Goal: Transaction & Acquisition: Subscribe to service/newsletter

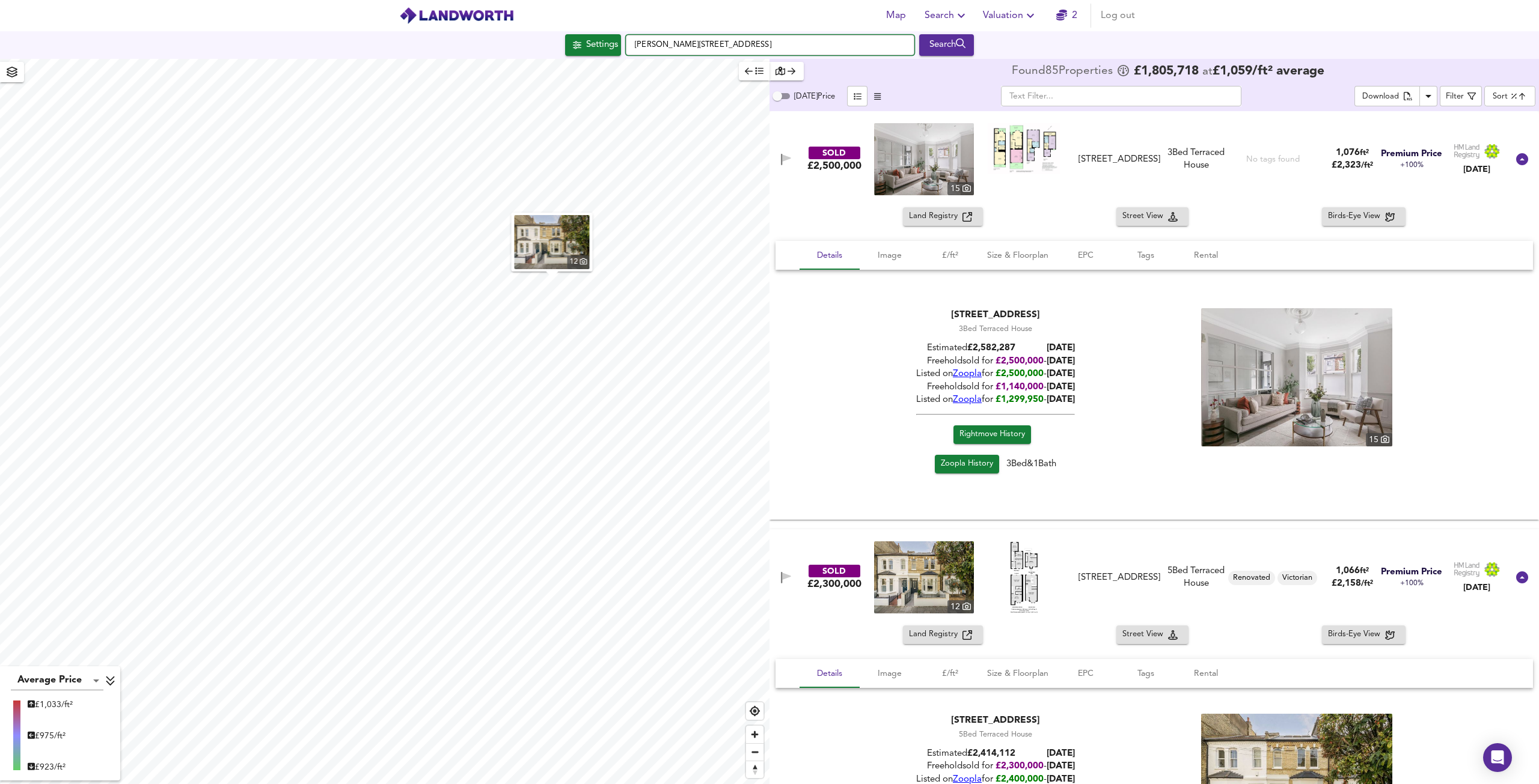
drag, startPoint x: 690, startPoint y: 44, endPoint x: 629, endPoint y: 40, distance: 61.1
click at [629, 40] on input "[PERSON_NAME][STREET_ADDRESS]" at bounding box center [770, 45] width 289 height 21
type input "SW11 5NP"
click at [955, 48] on div "Search" at bounding box center [946, 45] width 48 height 15
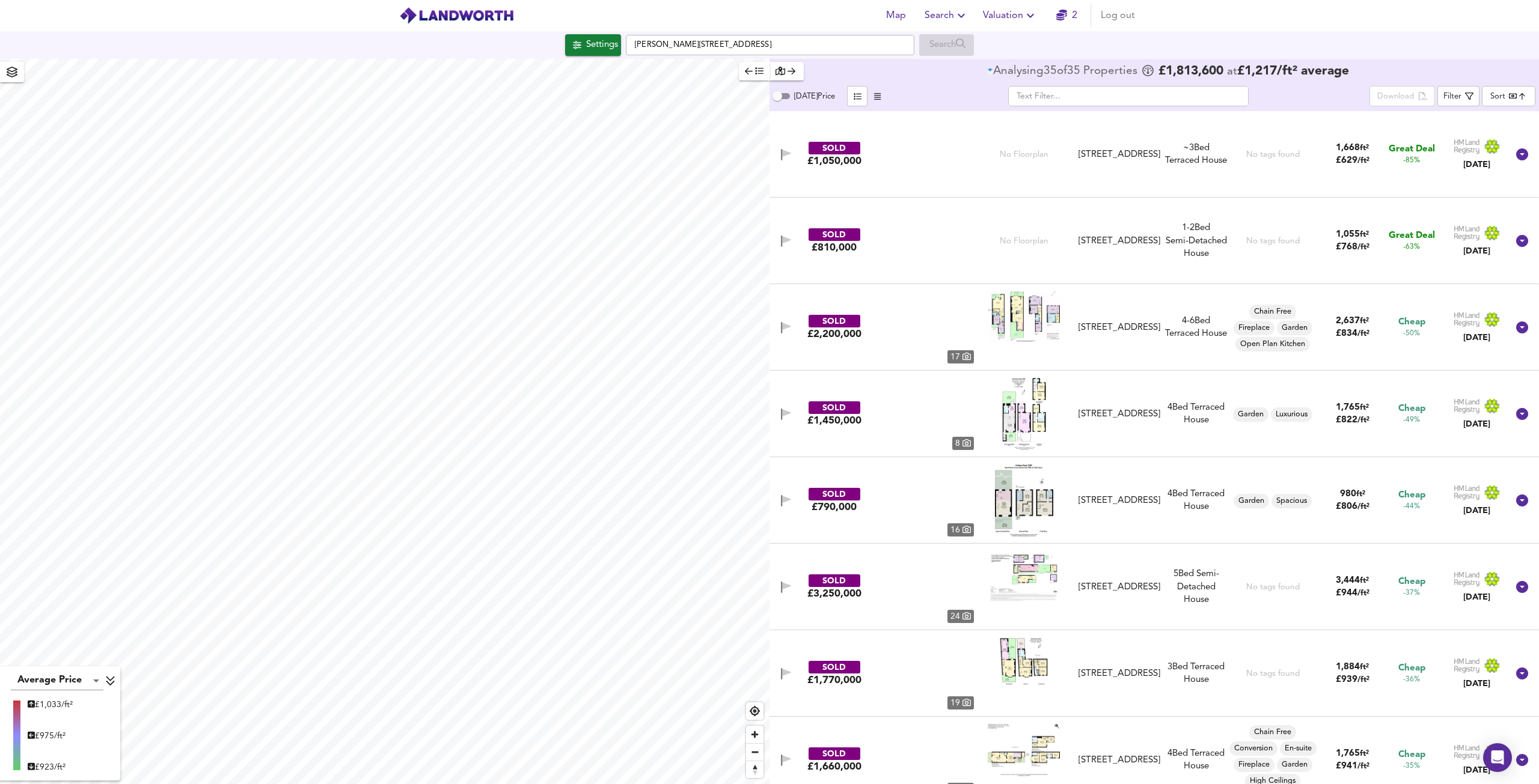
type input "bestdeal"
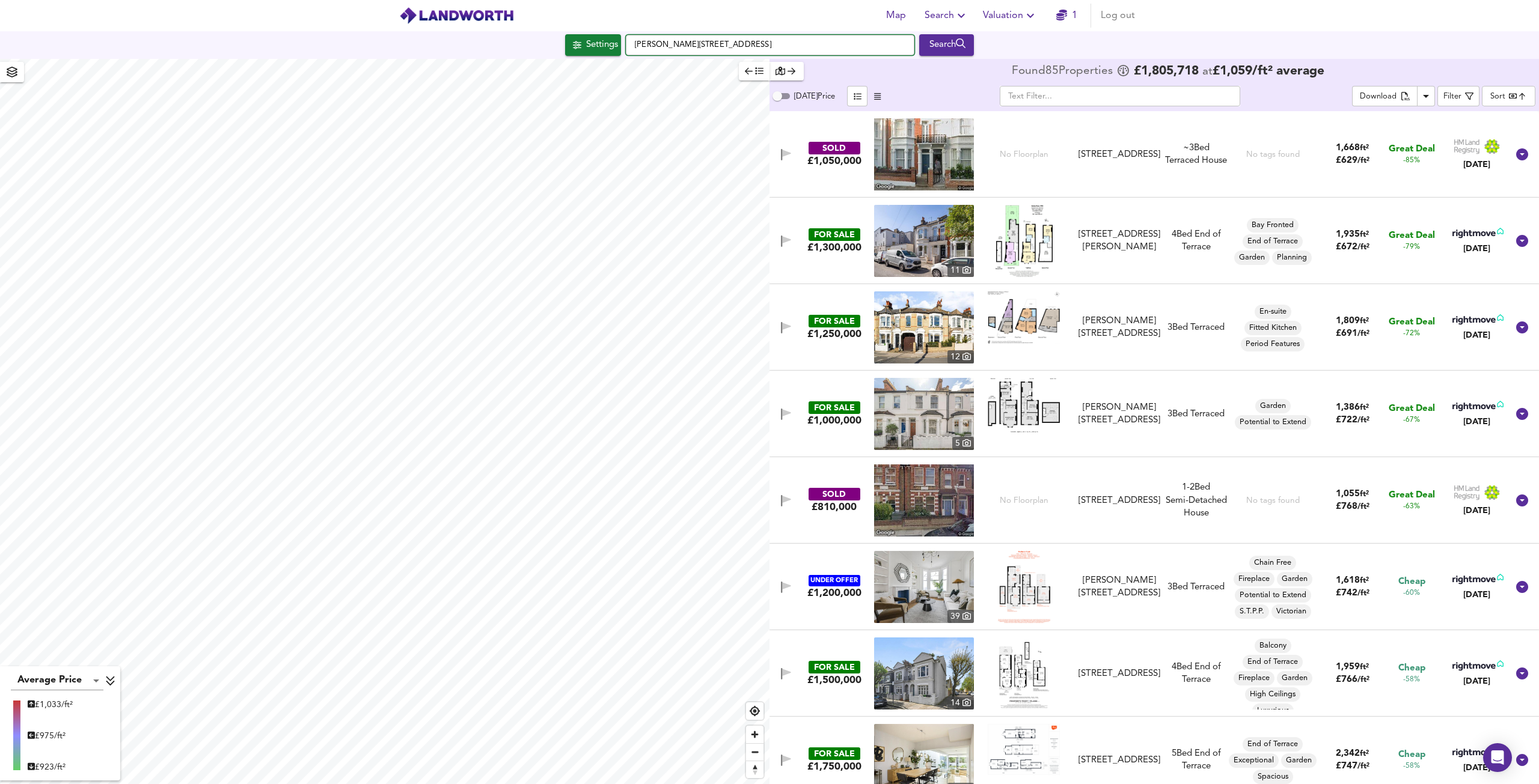
drag, startPoint x: 776, startPoint y: 40, endPoint x: 630, endPoint y: 28, distance: 146.5
click at [630, 28] on div "Map Search Valuation 1 Log out Settings [PERSON_NAME][GEOGRAPHIC_DATA] Search A…" at bounding box center [770, 392] width 1539 height 784
click at [807, 68] on div "[STREET_ADDRESS]" at bounding box center [766, 68] width 276 height 12
type input "[STREET_ADDRESS]"
click at [941, 41] on div "Search" at bounding box center [946, 45] width 48 height 15
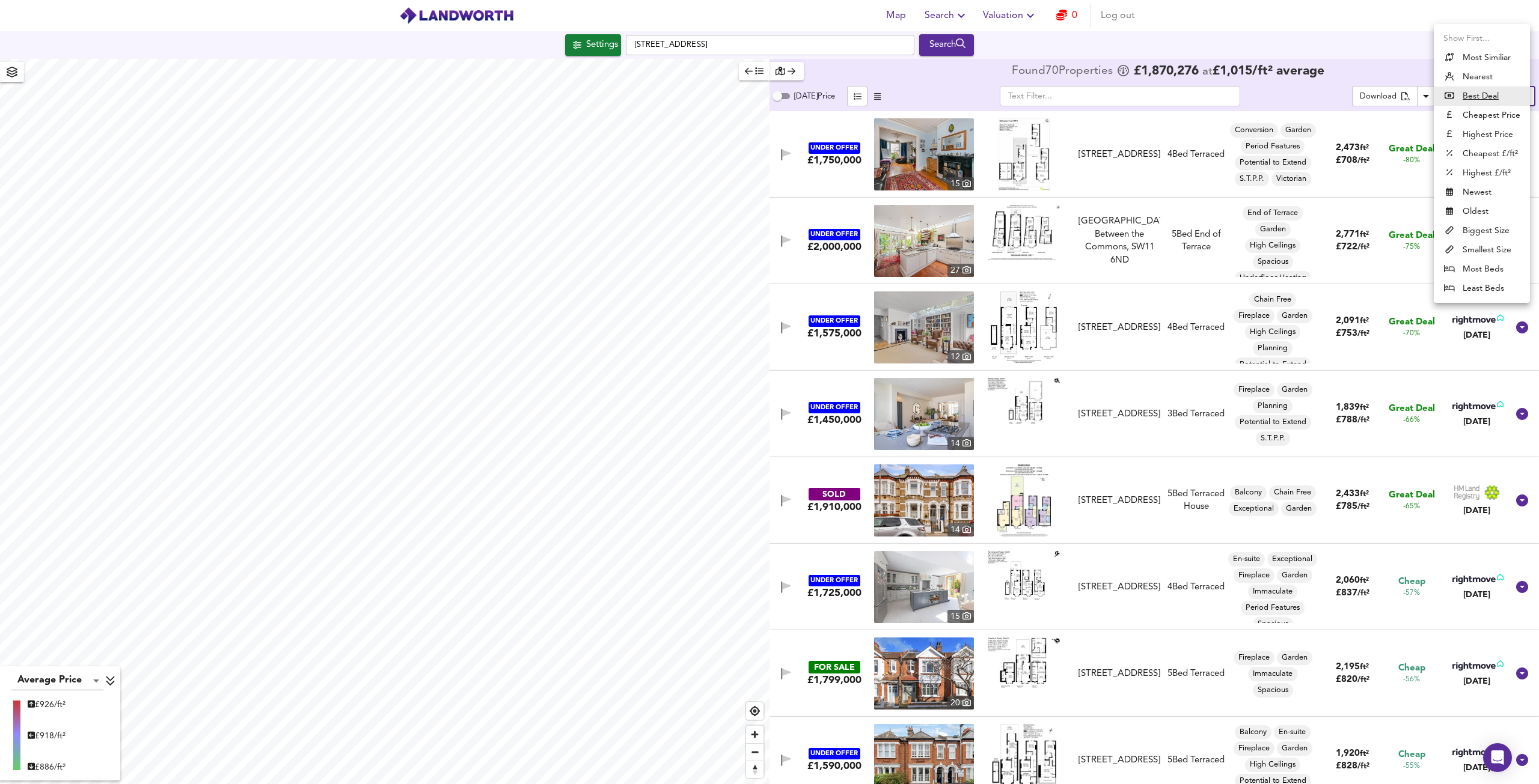
click at [1499, 97] on body "Map Search Valuation 0 Log out Settings [GEOGRAPHIC_DATA] Search Average Price …" at bounding box center [770, 392] width 1539 height 784
click at [1483, 170] on li "Highest £/ft²" at bounding box center [1481, 173] width 96 height 19
type input "highppsf"
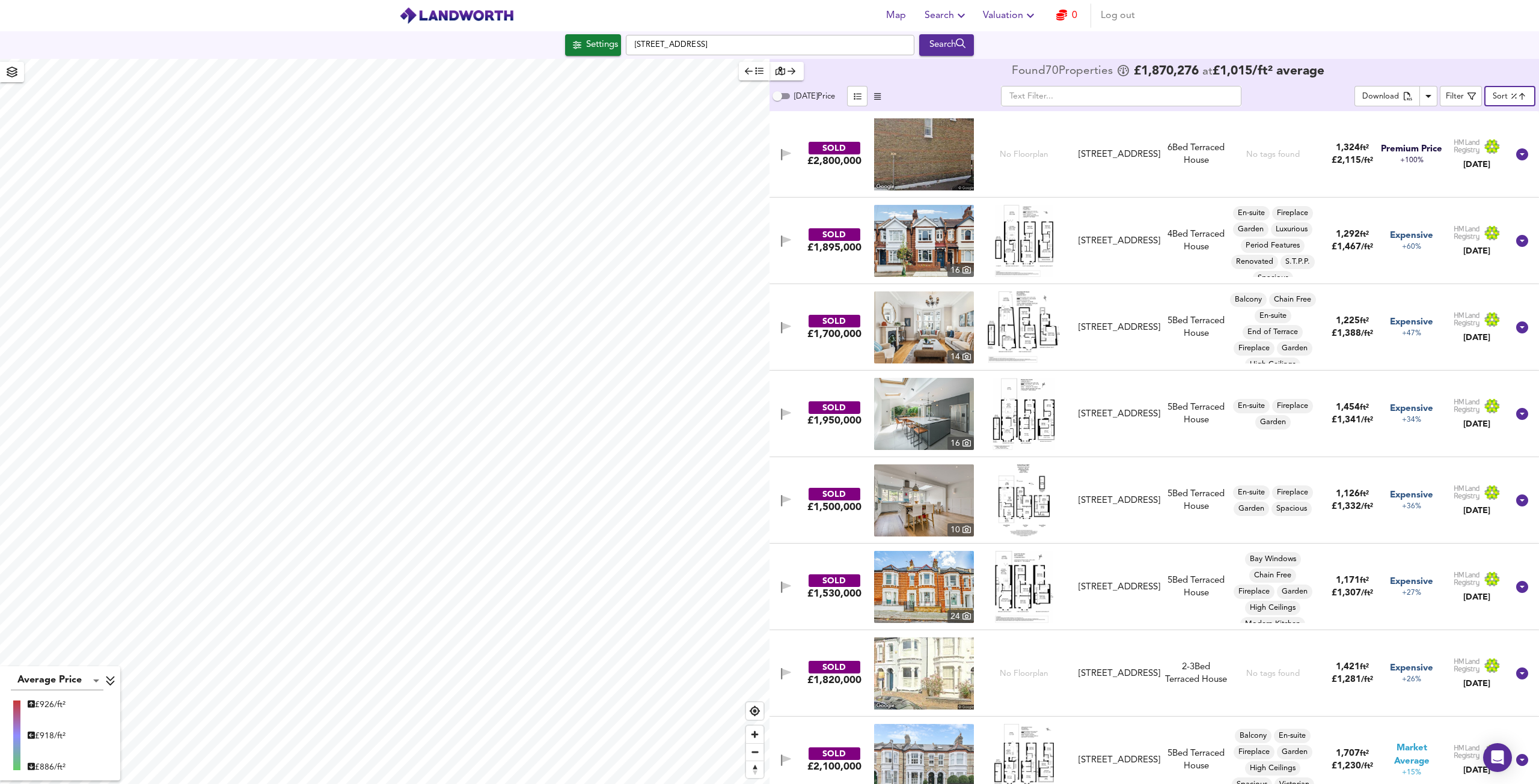
click at [910, 217] on img at bounding box center [924, 241] width 100 height 72
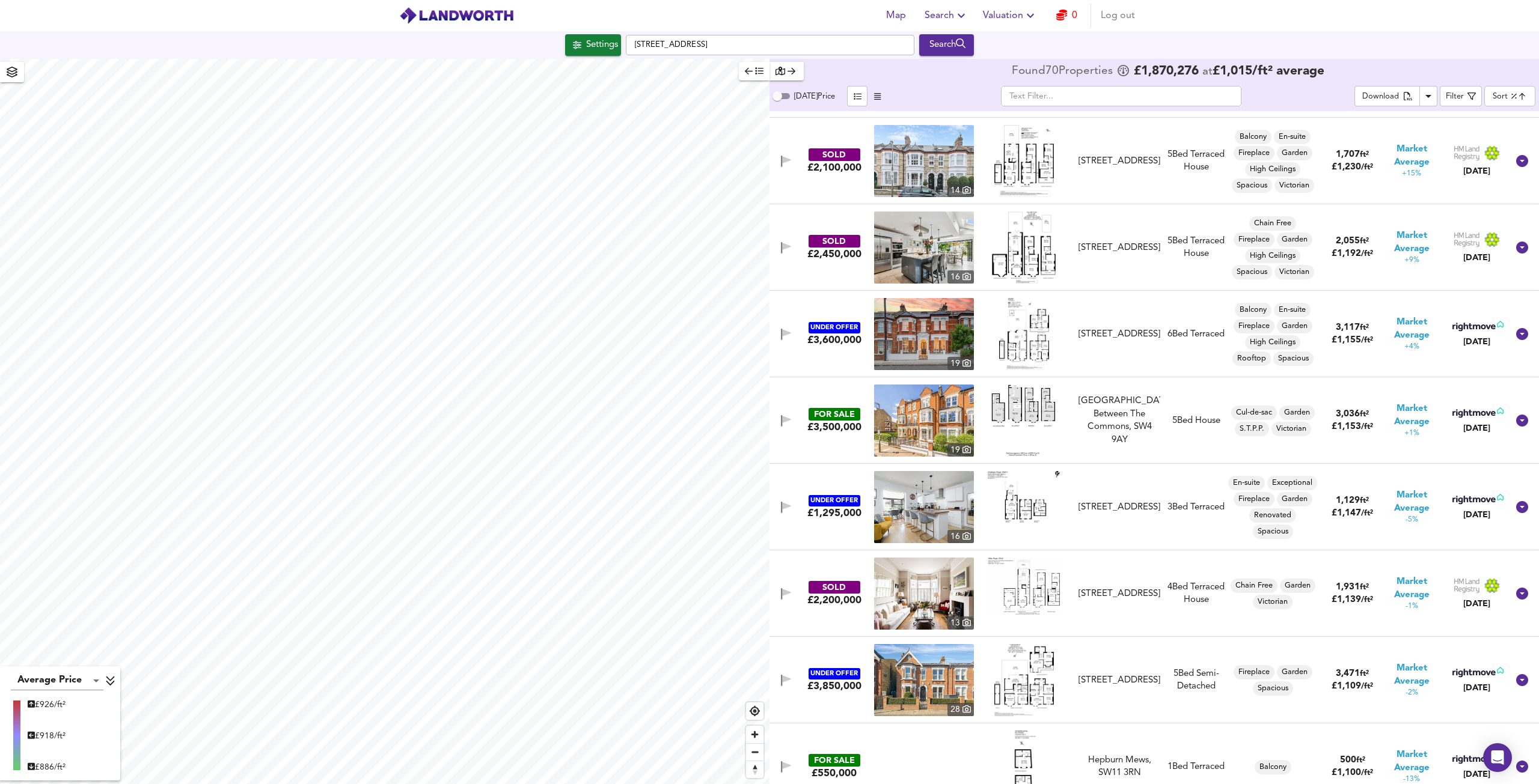
scroll to position [601, 0]
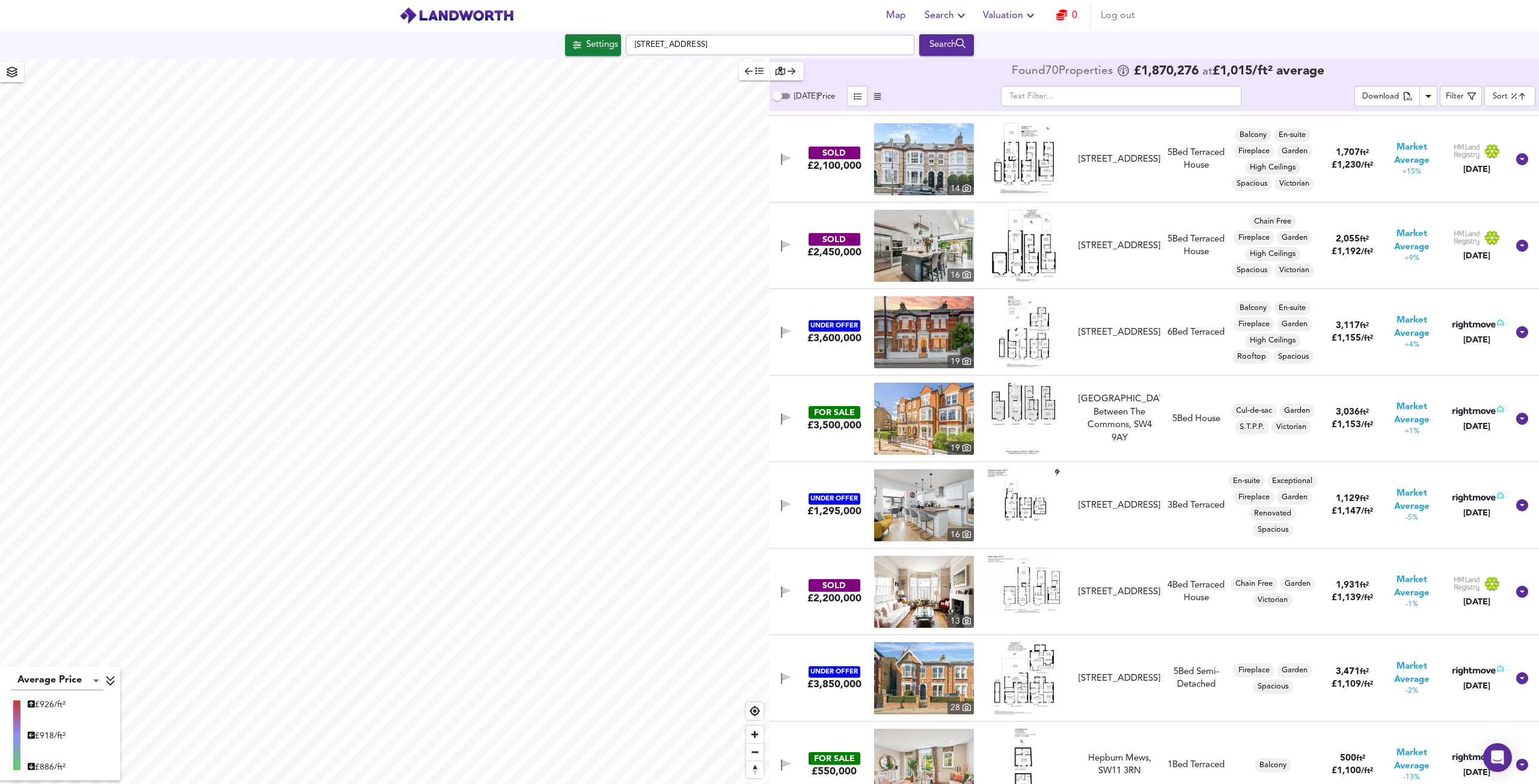
click at [930, 601] on img at bounding box center [924, 592] width 100 height 72
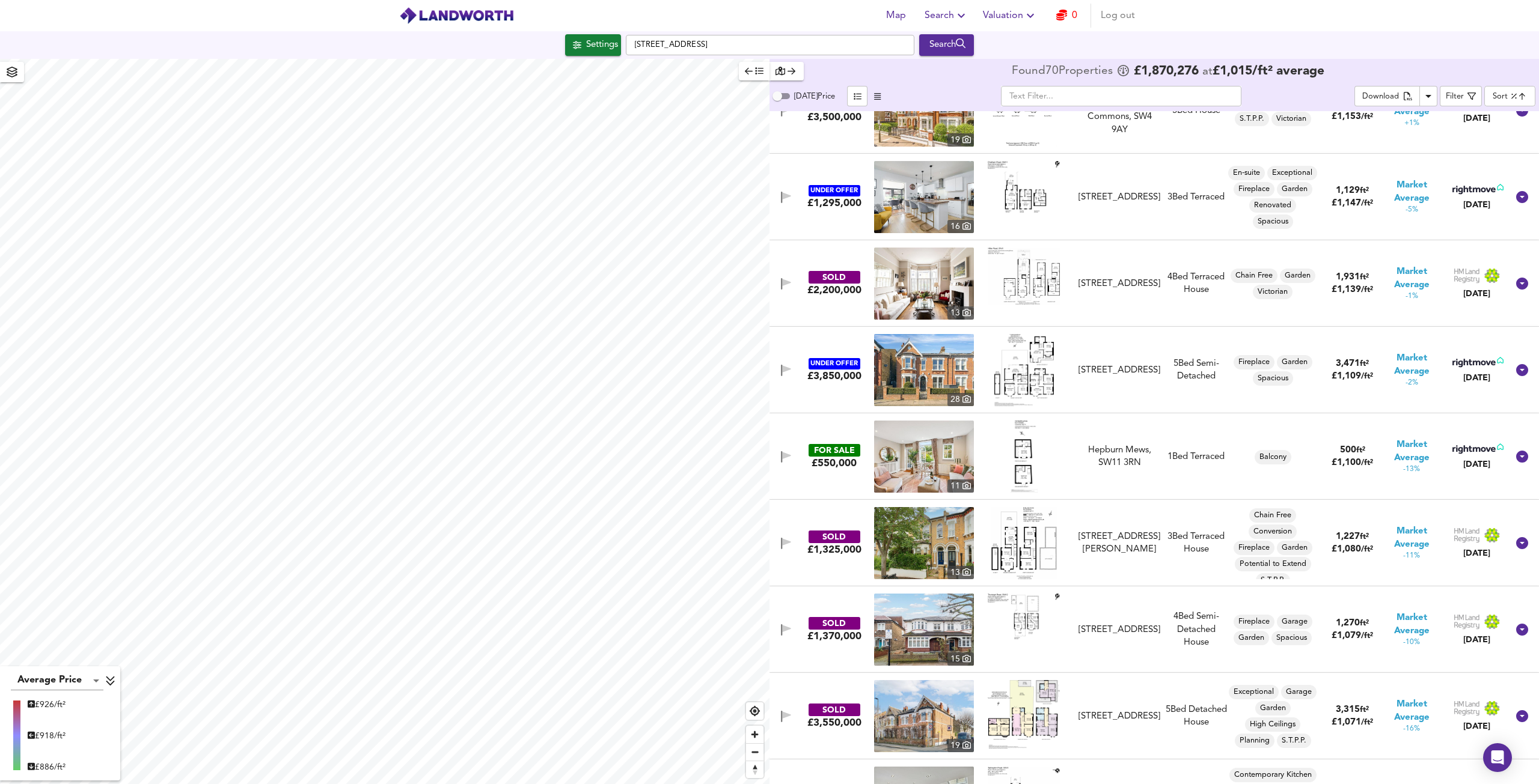
scroll to position [1082, 0]
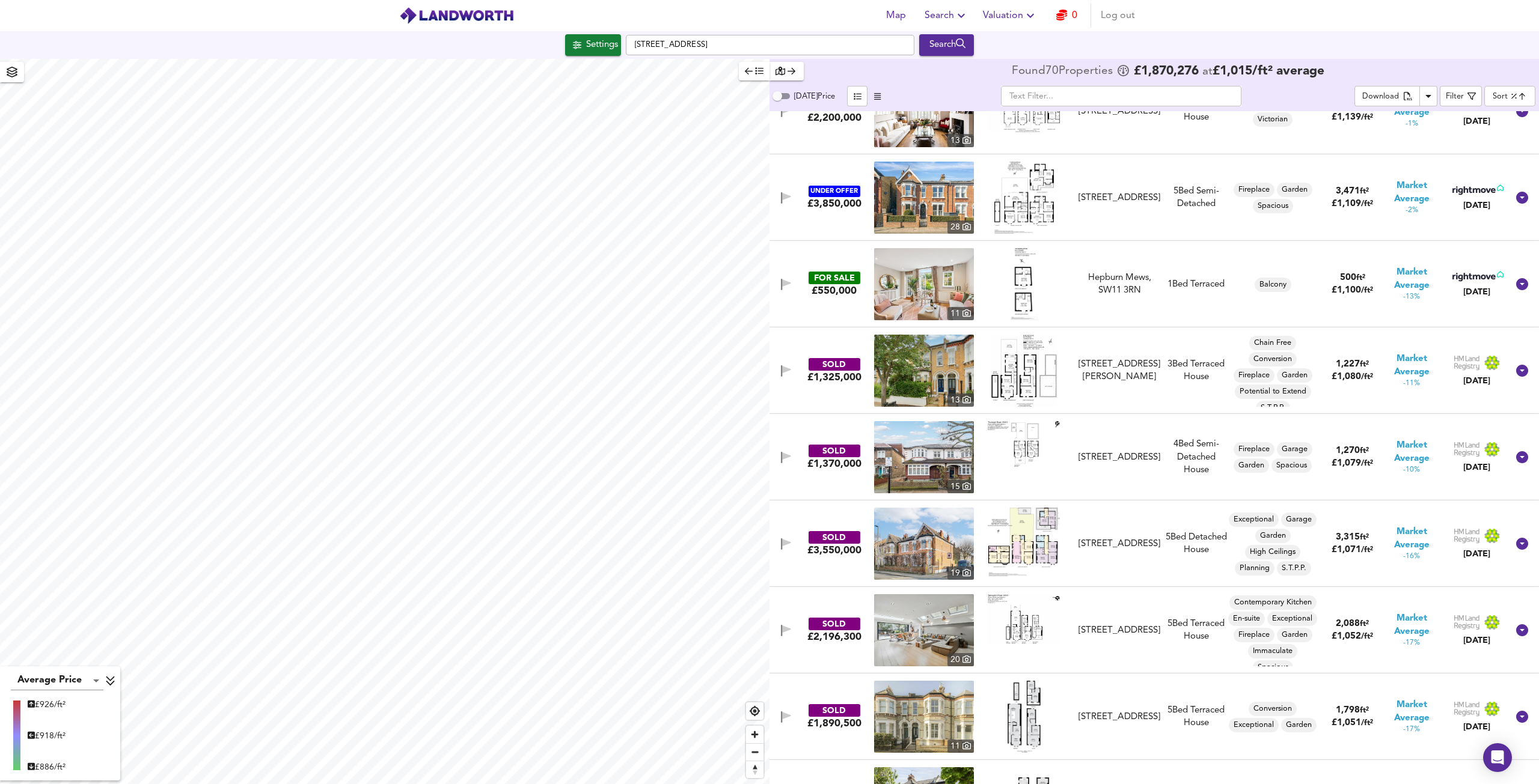
type input "462"
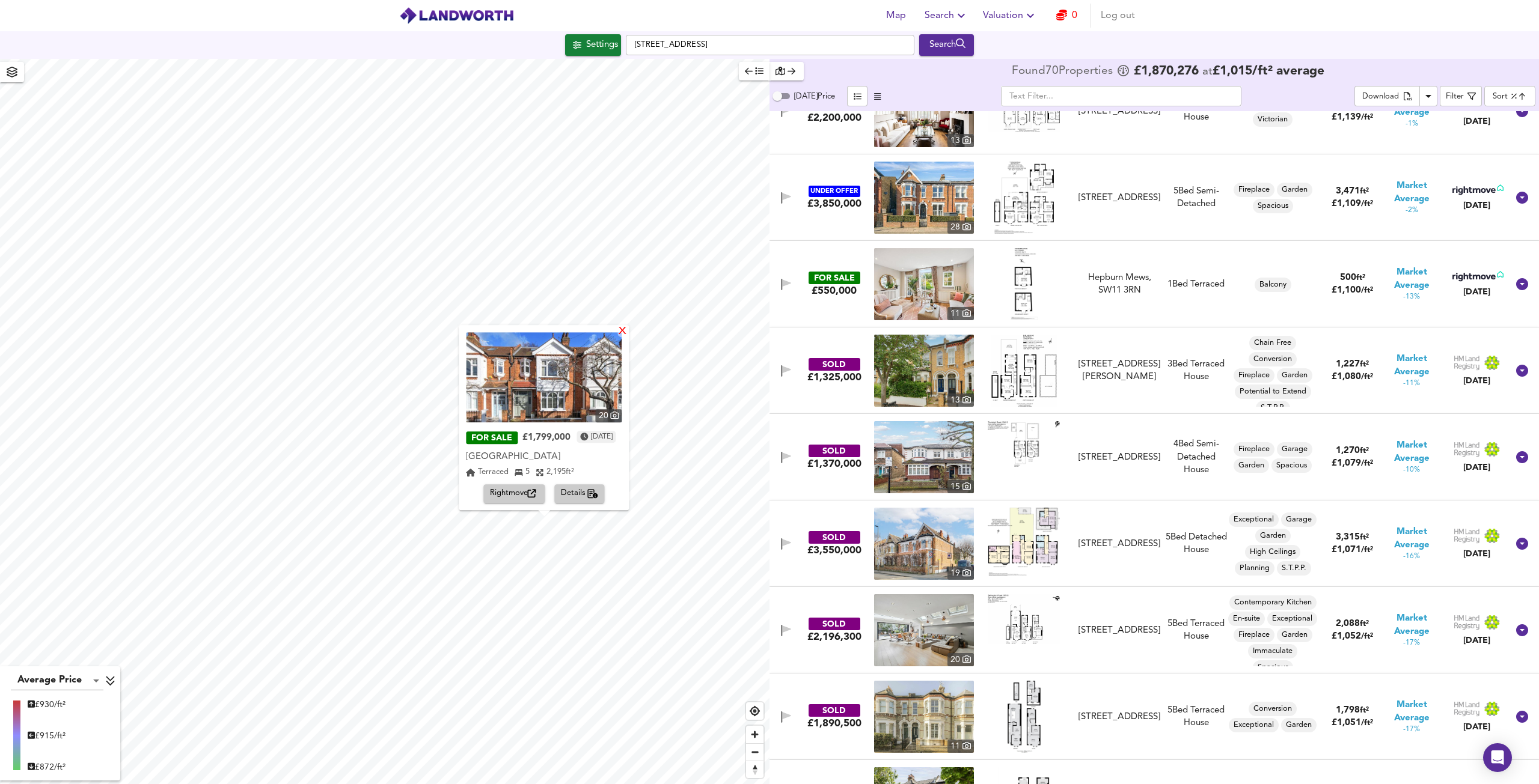
click at [628, 335] on div "X" at bounding box center [623, 332] width 10 height 12
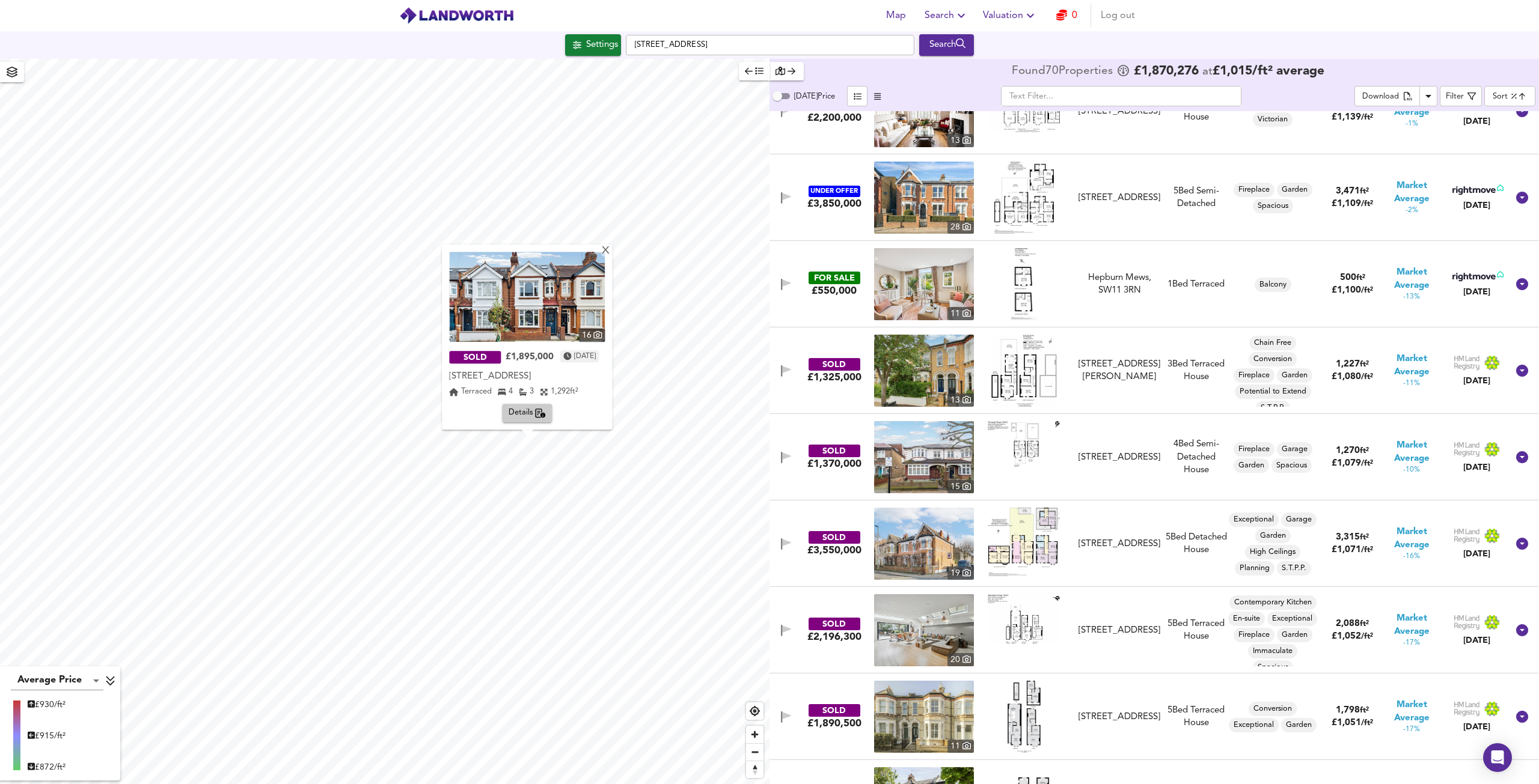
click at [525, 409] on span "Details" at bounding box center [527, 414] width 38 height 14
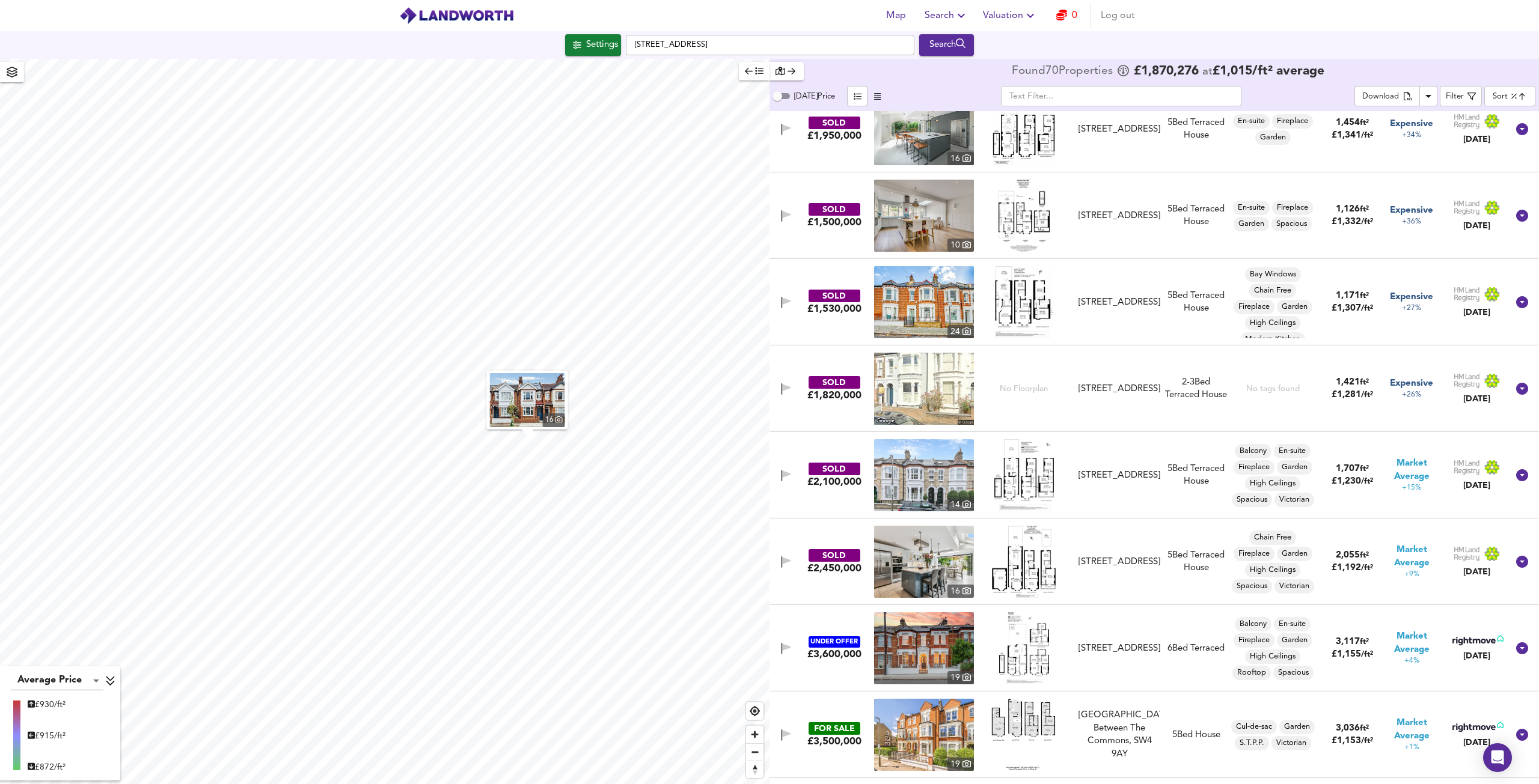
scroll to position [627, 0]
click at [1516, 561] on icon at bounding box center [1522, 561] width 12 height 12
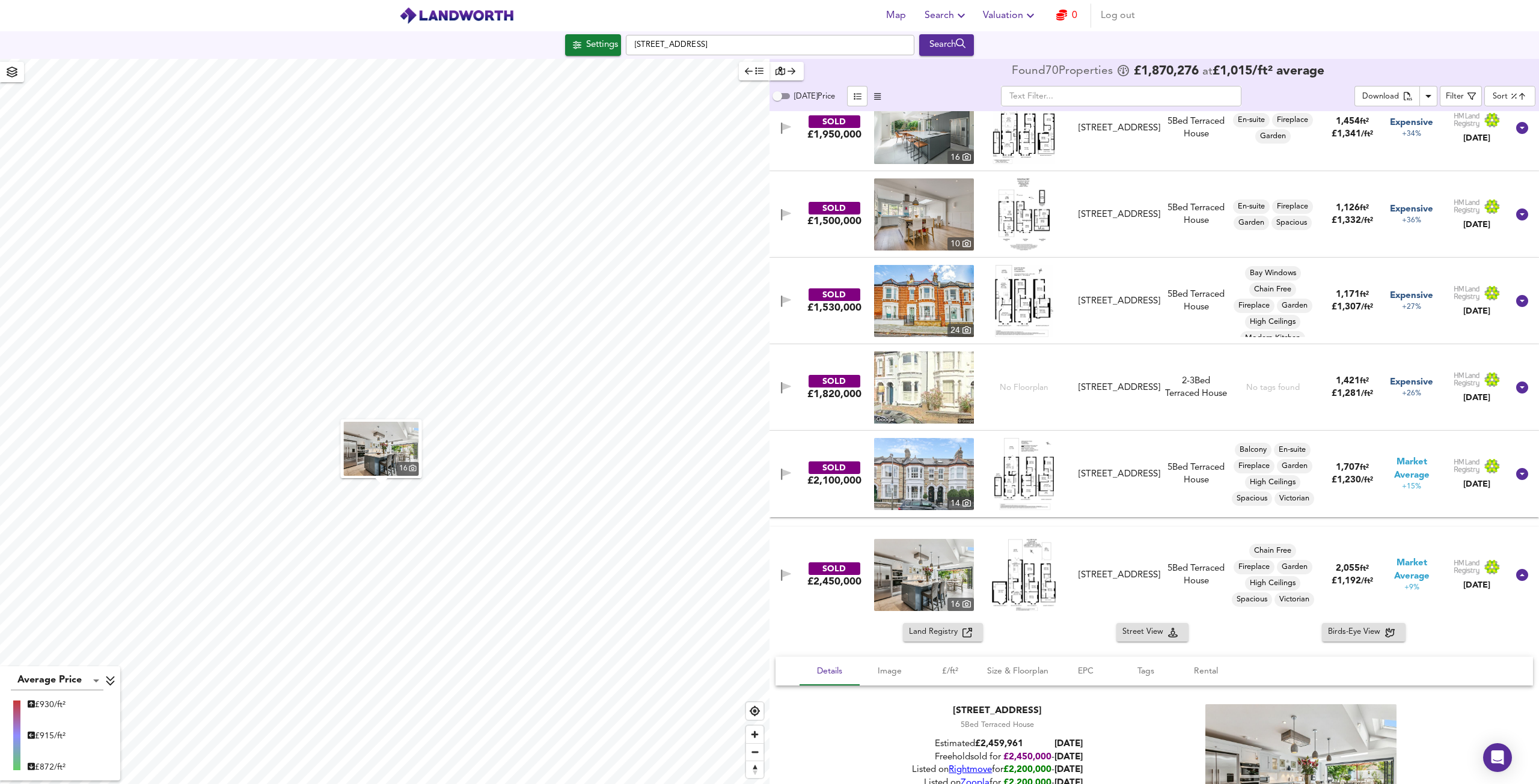
click at [1028, 577] on img at bounding box center [1023, 575] width 64 height 72
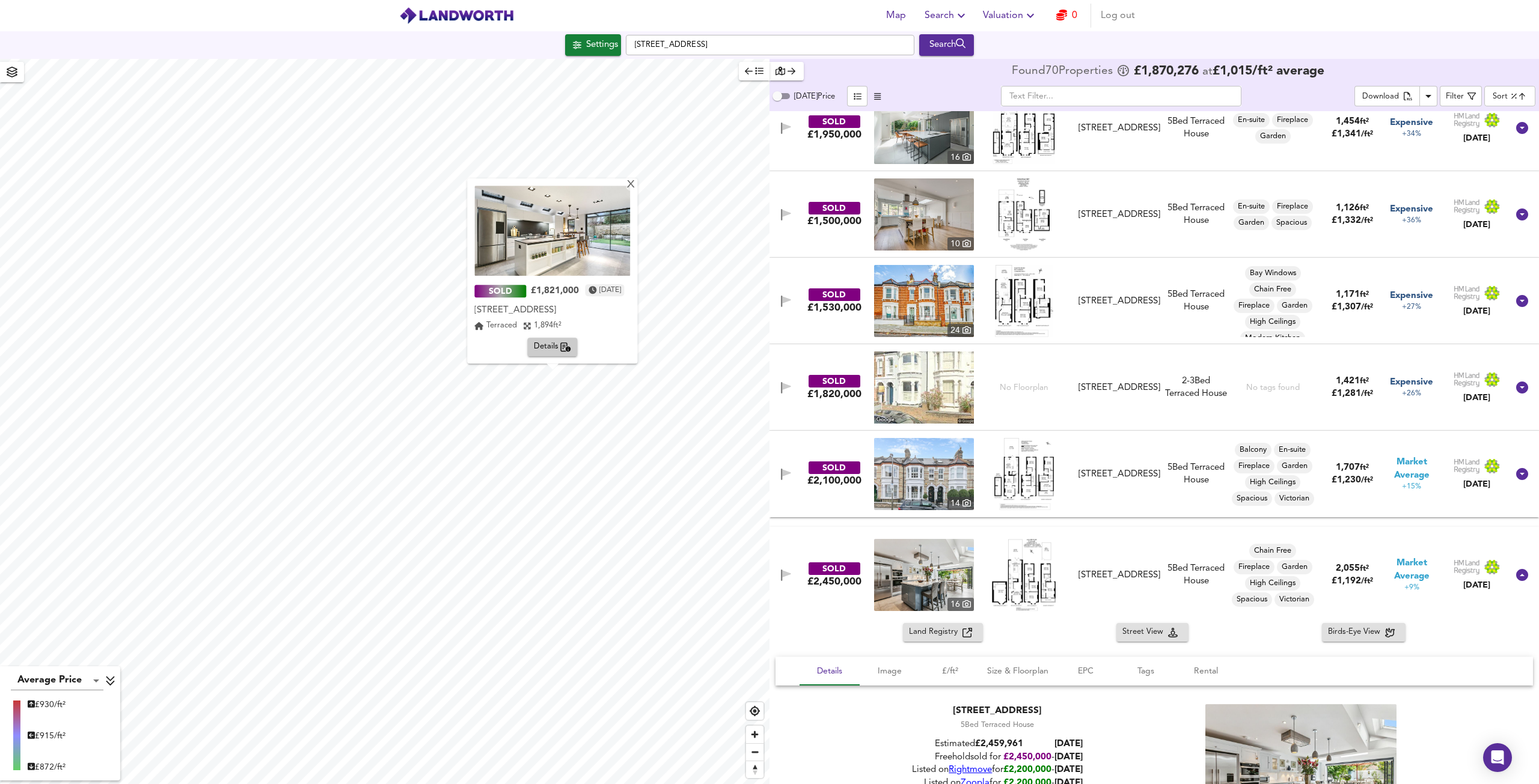
click at [637, 180] on div "SOLD £1,821,000 [DATE] [STREET_ADDRESS][GEOGRAPHIC_DATA][STREET_ADDRESS] 1,894 …" at bounding box center [551, 270] width 170 height 185
click at [637, 184] on div "X" at bounding box center [631, 185] width 10 height 12
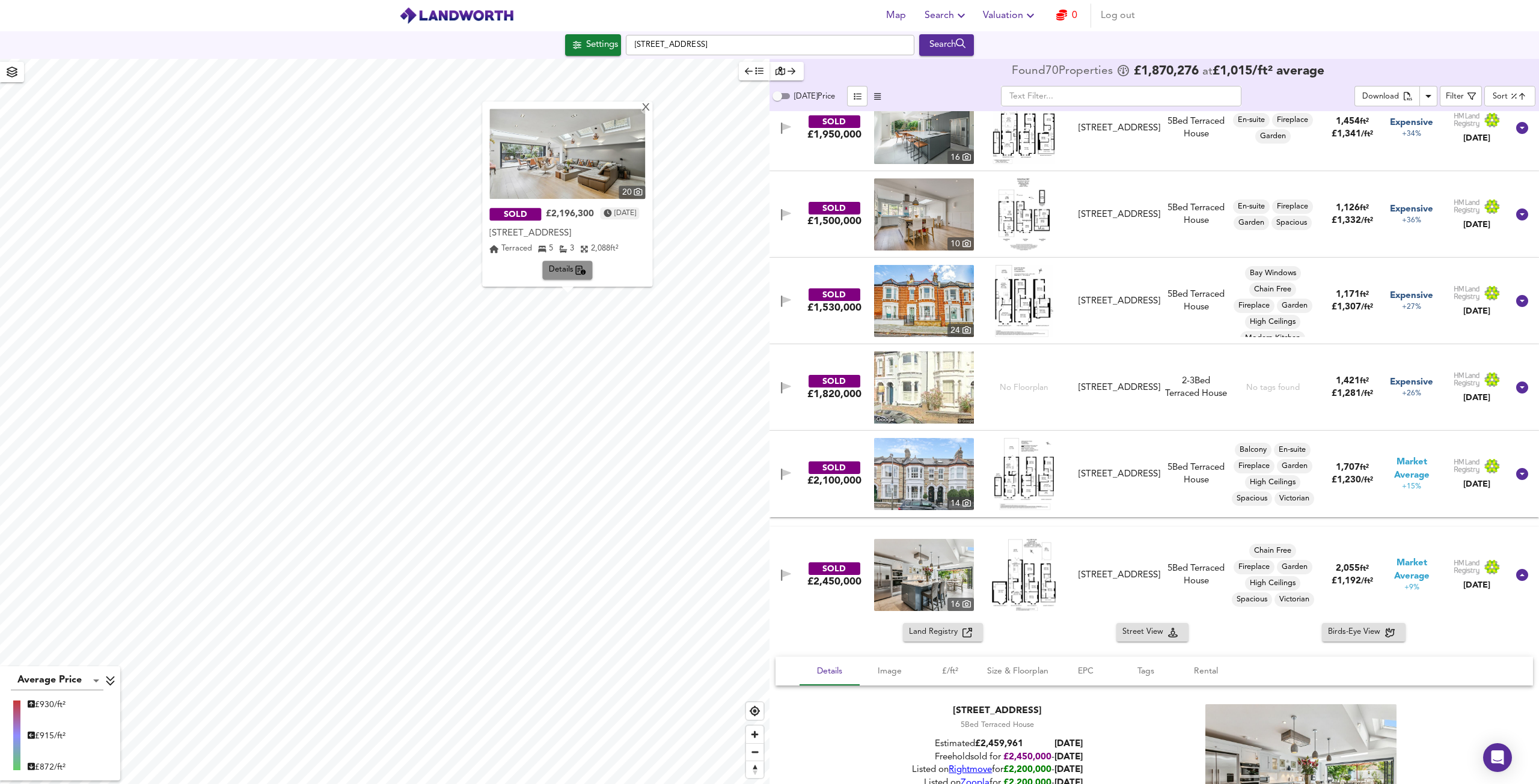
click at [565, 273] on span "Details" at bounding box center [568, 271] width 38 height 14
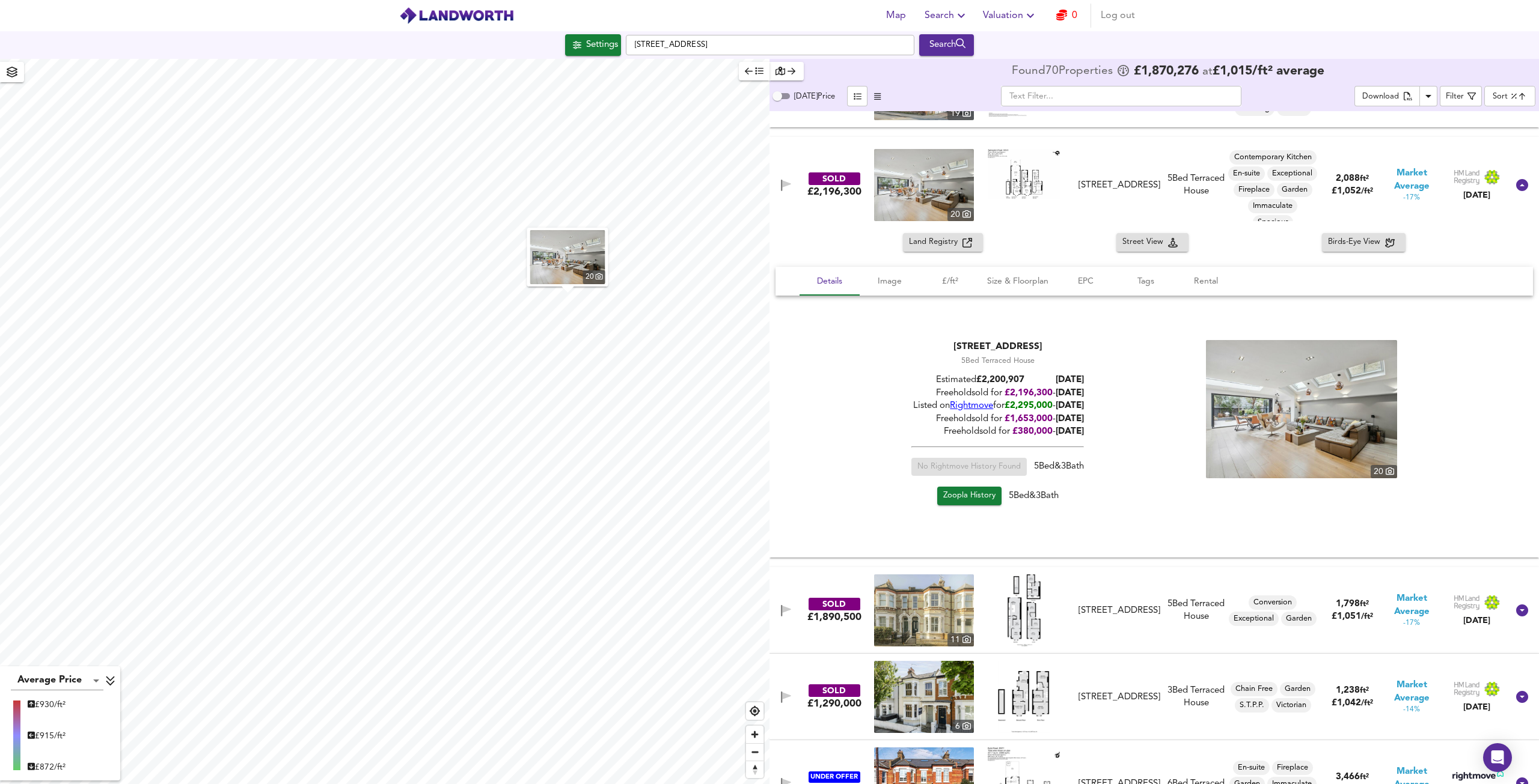
scroll to position [2252, 0]
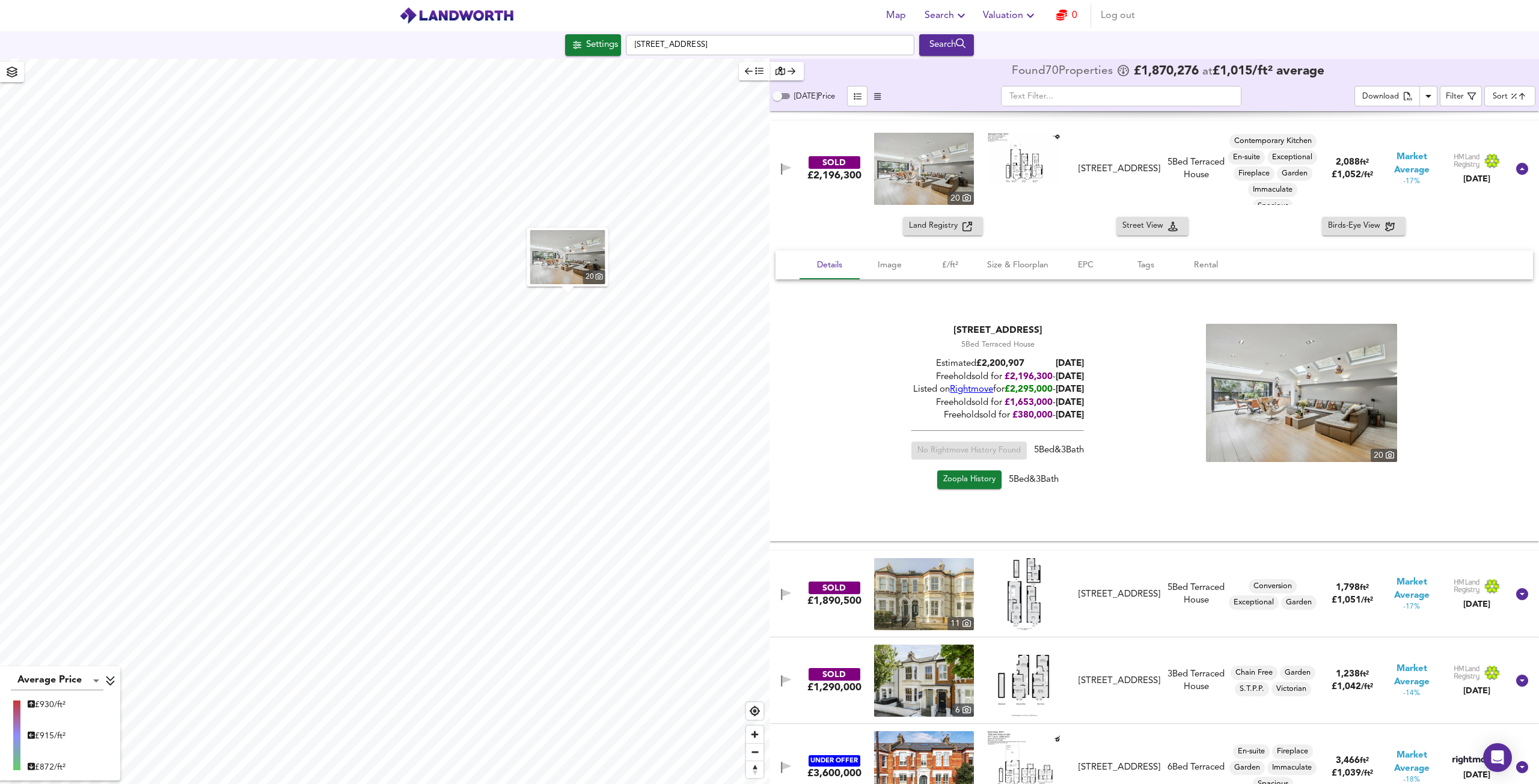
click at [1028, 164] on img at bounding box center [1024, 157] width 72 height 50
click at [964, 482] on span "Zoopla History" at bounding box center [969, 480] width 52 height 14
click at [1418, 426] on div "[STREET_ADDRESS] 5 Bed Terraced House Estimated £ 2,200,907 [DATE] Freehold sol…" at bounding box center [1153, 409] width 729 height 170
click at [1349, 426] on img at bounding box center [1301, 393] width 191 height 138
click at [1005, 156] on img at bounding box center [1024, 157] width 72 height 50
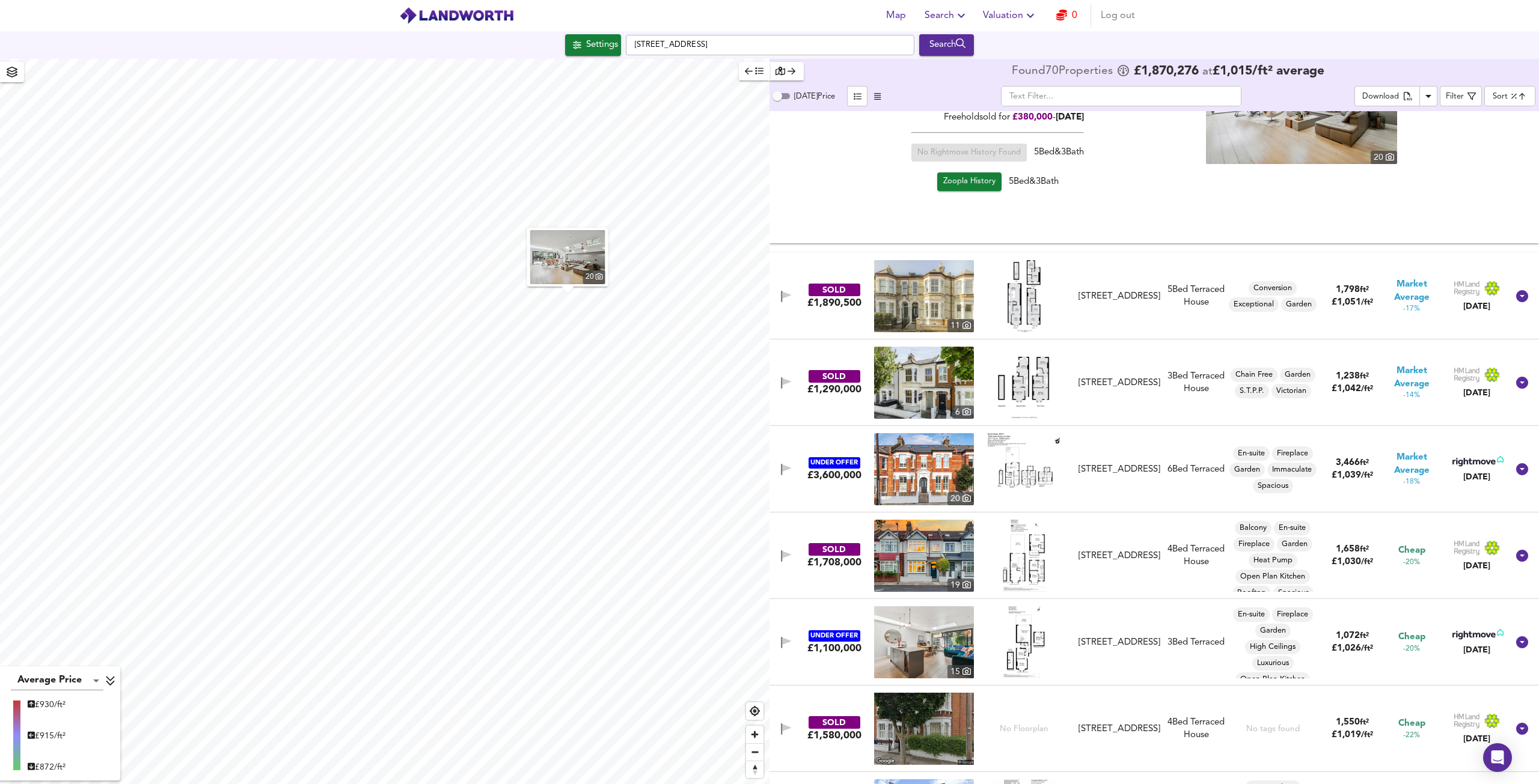
scroll to position [2553, 0]
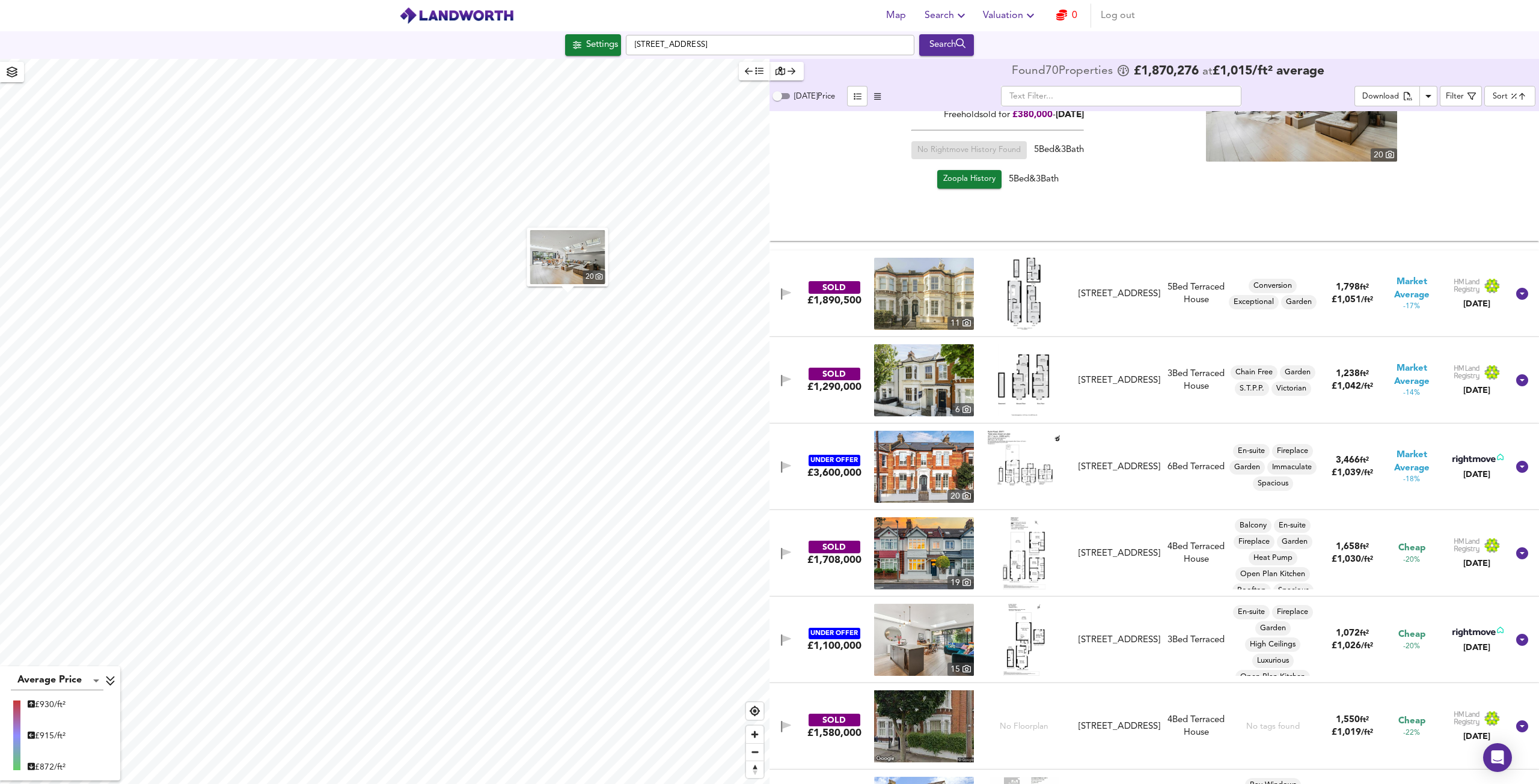
click at [919, 454] on img at bounding box center [924, 467] width 100 height 72
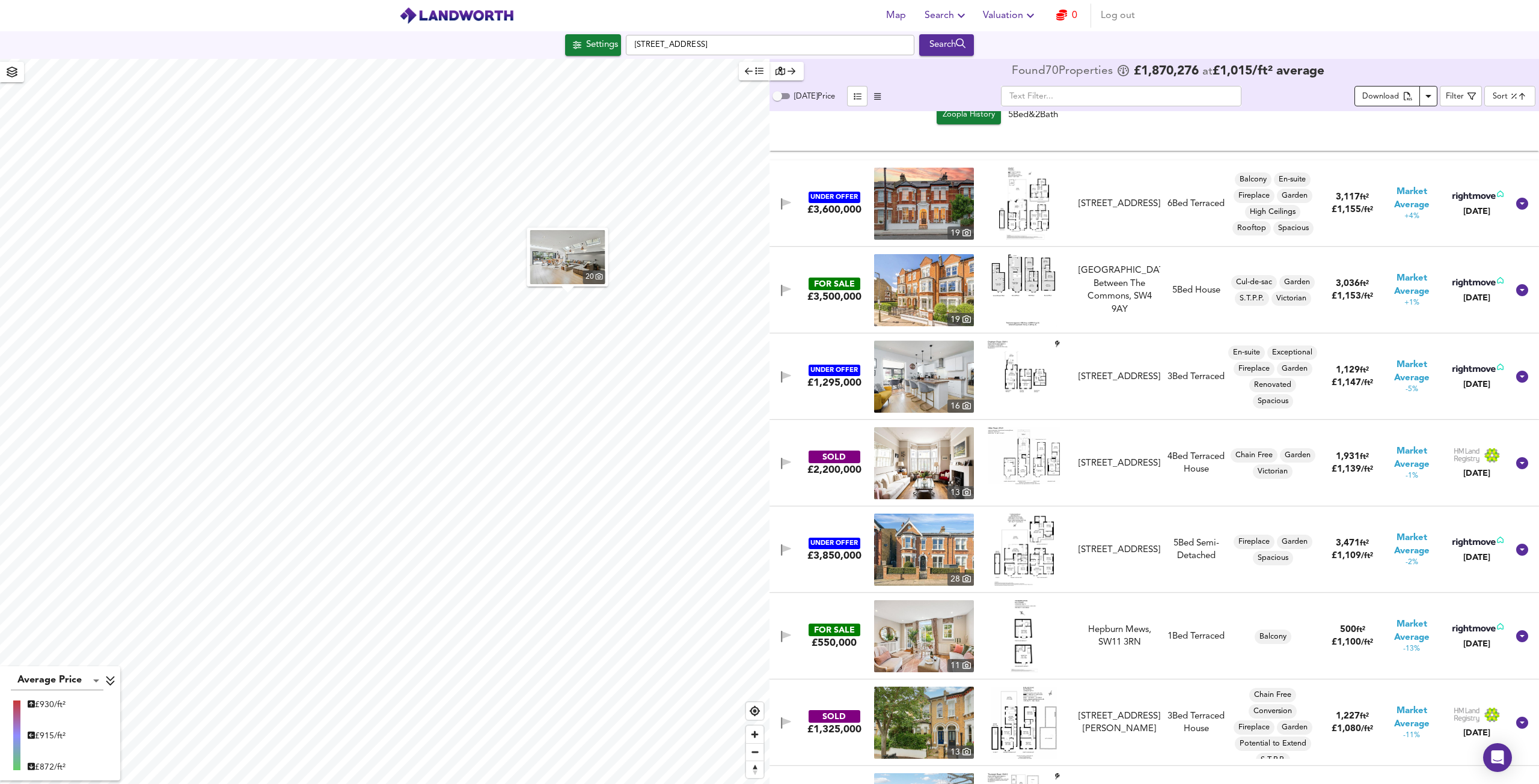
scroll to position [1411, 0]
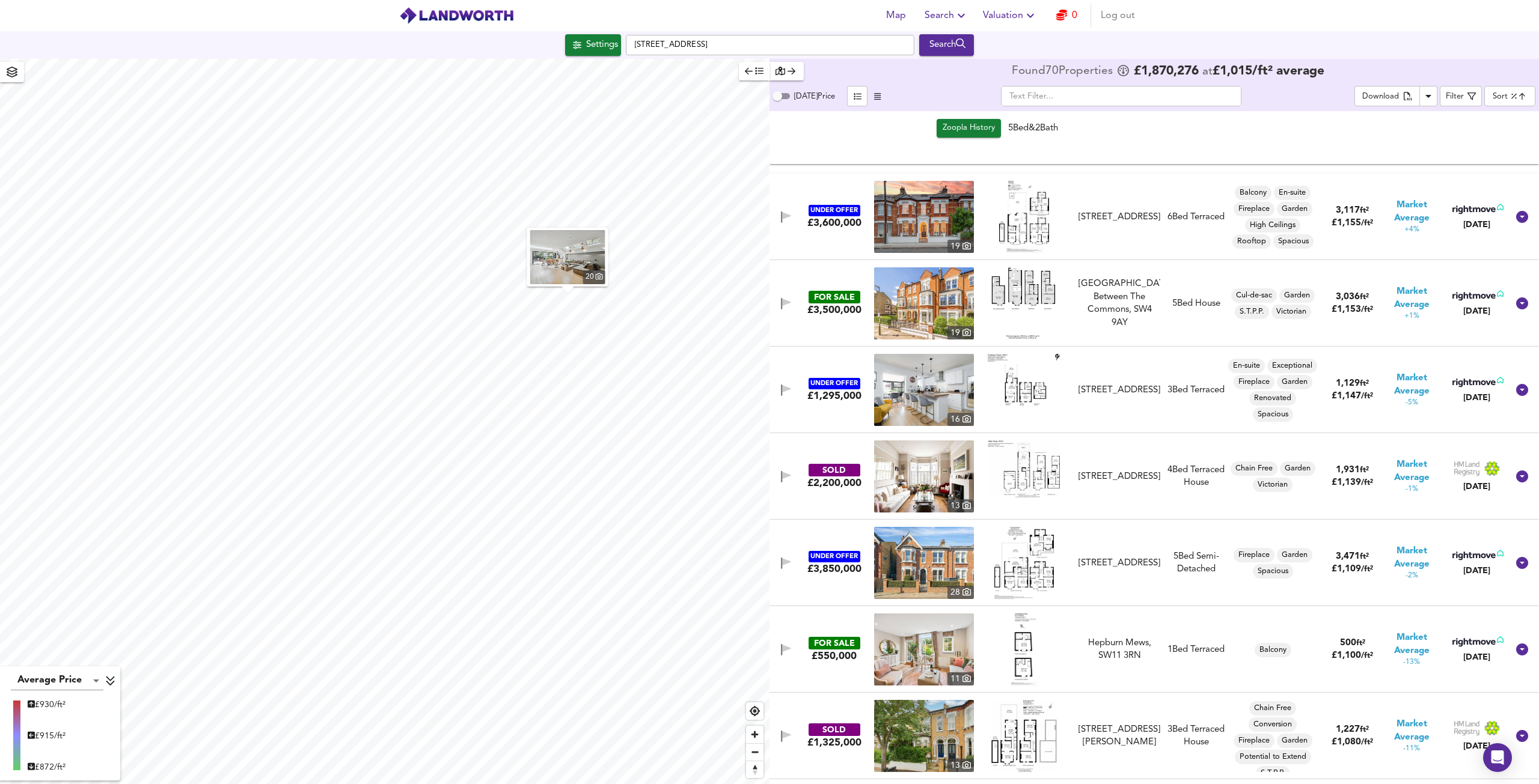
click at [1504, 99] on body "Map Search Valuation 0 Log out Settings [GEOGRAPHIC_DATA] Search 20 Average Pri…" at bounding box center [770, 392] width 1539 height 784
click at [1479, 119] on li "Highest Price" at bounding box center [1481, 120] width 96 height 19
type input "expensive"
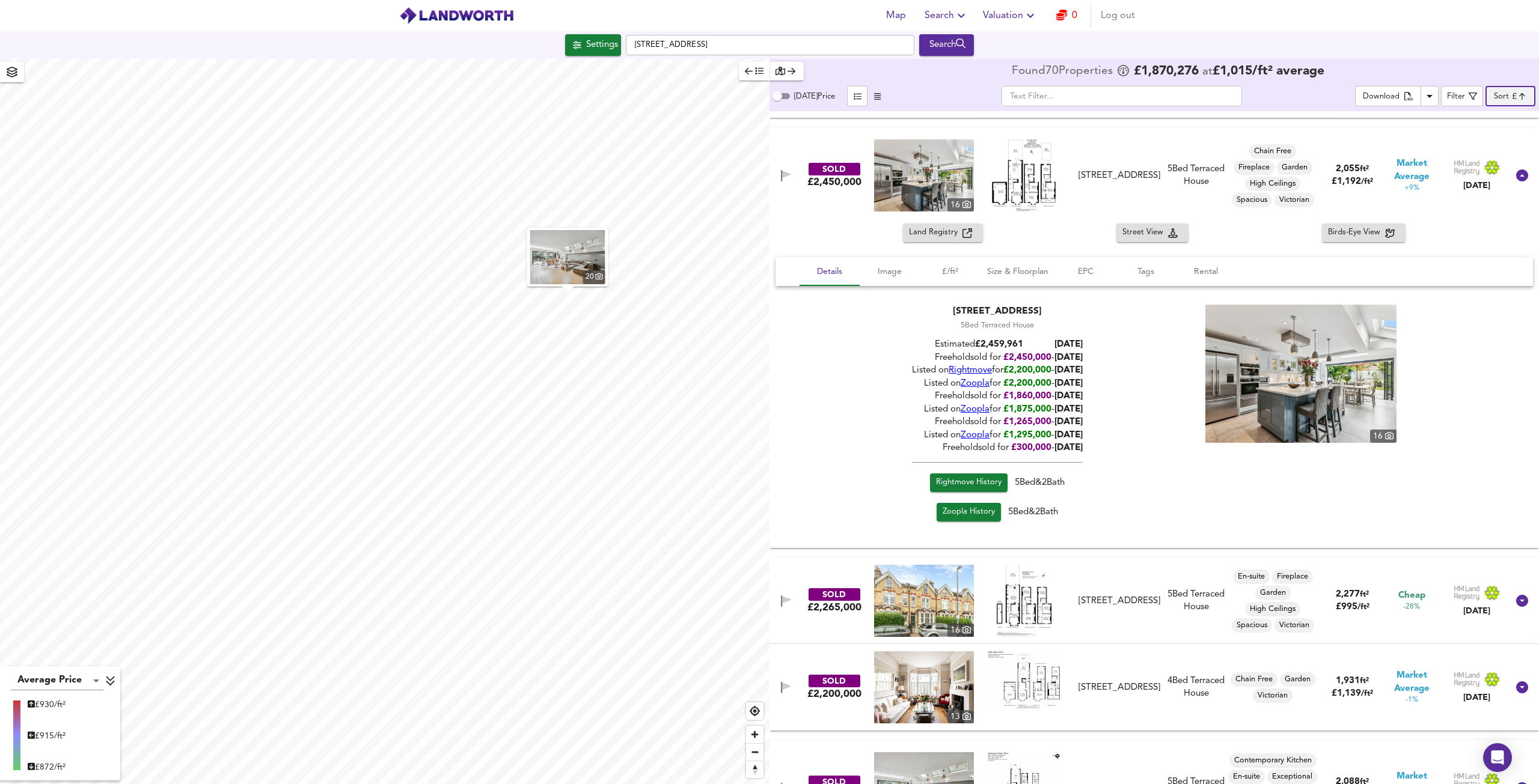
scroll to position [601, 0]
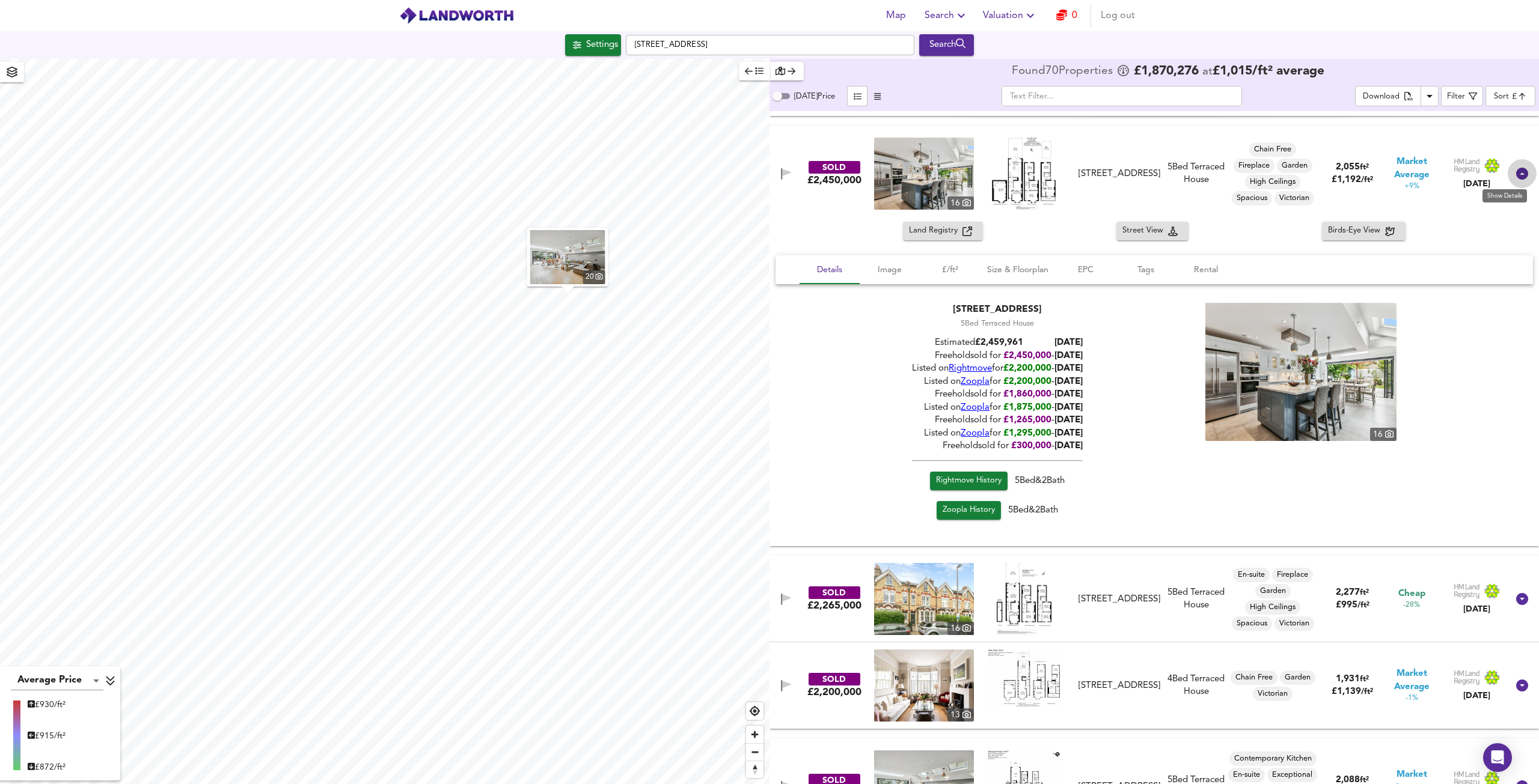
click at [1518, 176] on icon at bounding box center [1522, 174] width 12 height 12
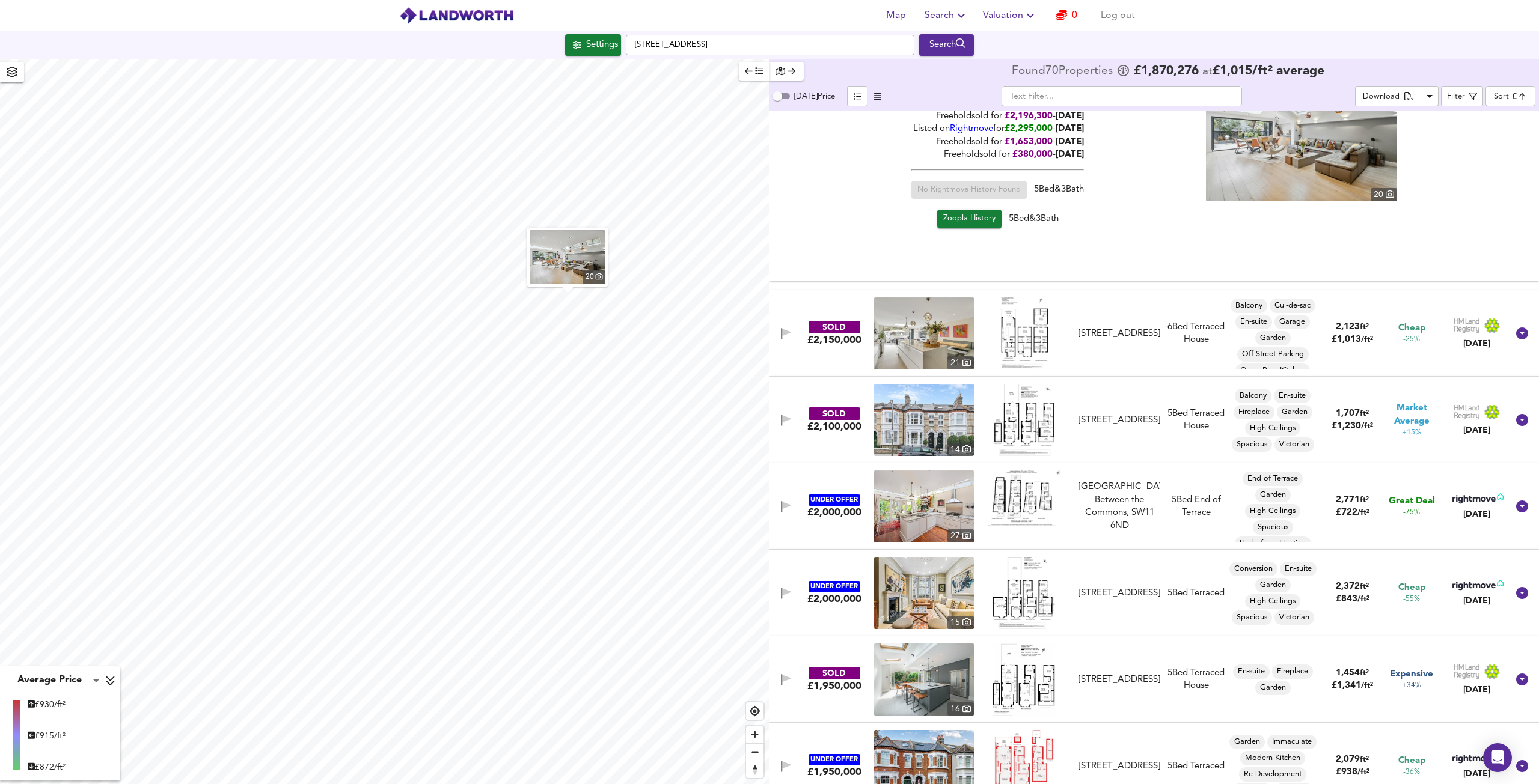
scroll to position [1142, 0]
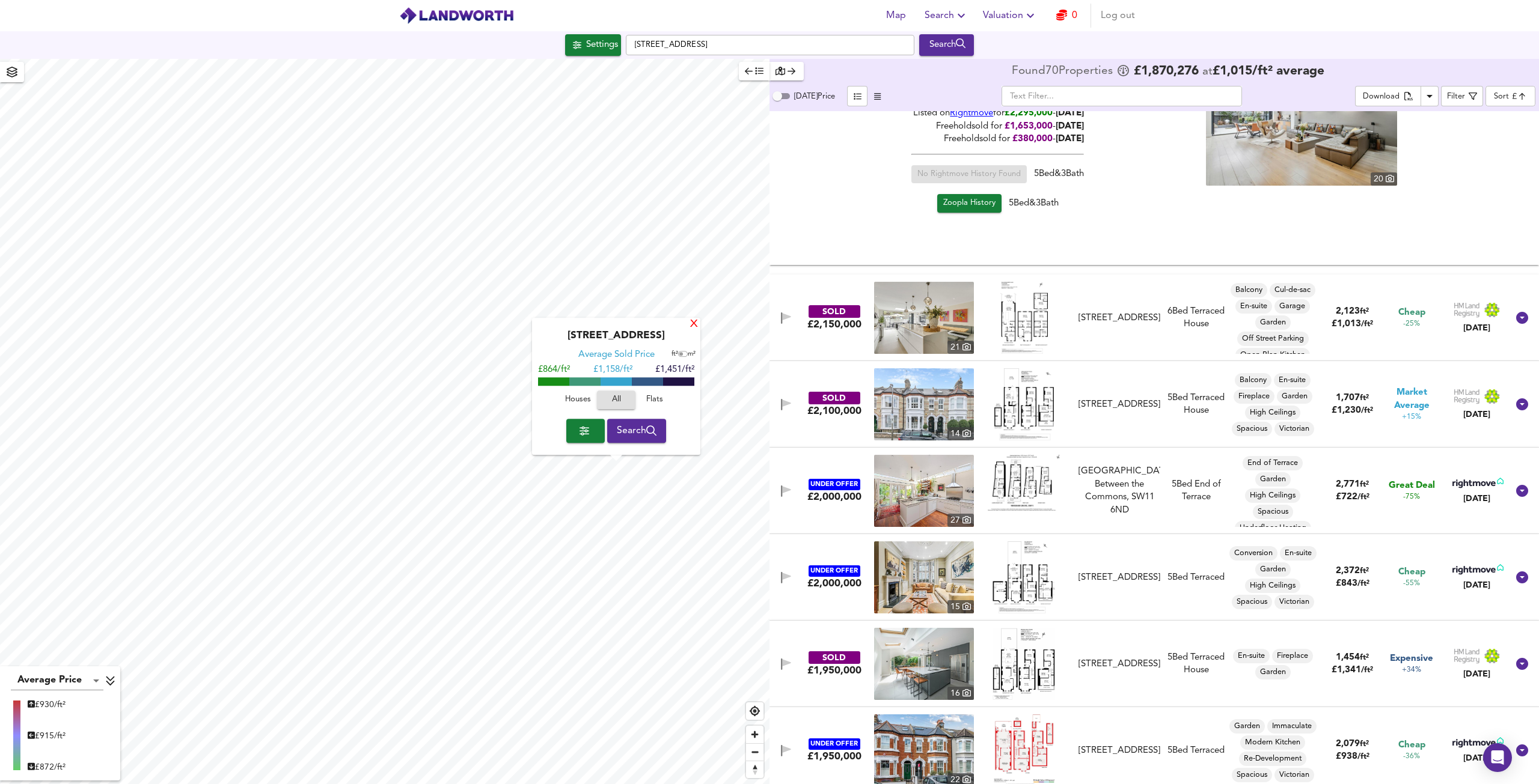
click at [695, 325] on div "X" at bounding box center [693, 325] width 10 height 12
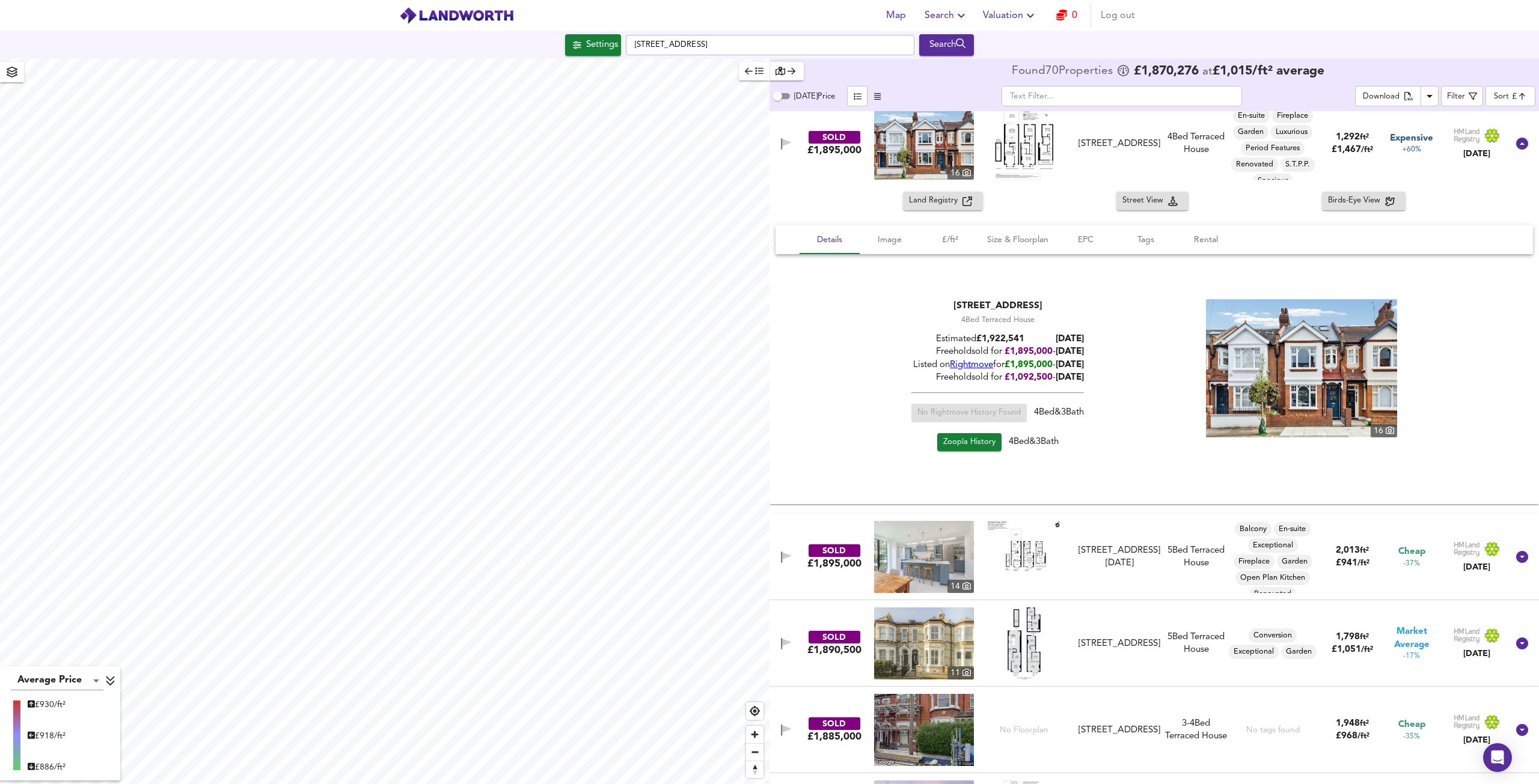
scroll to position [2344, 0]
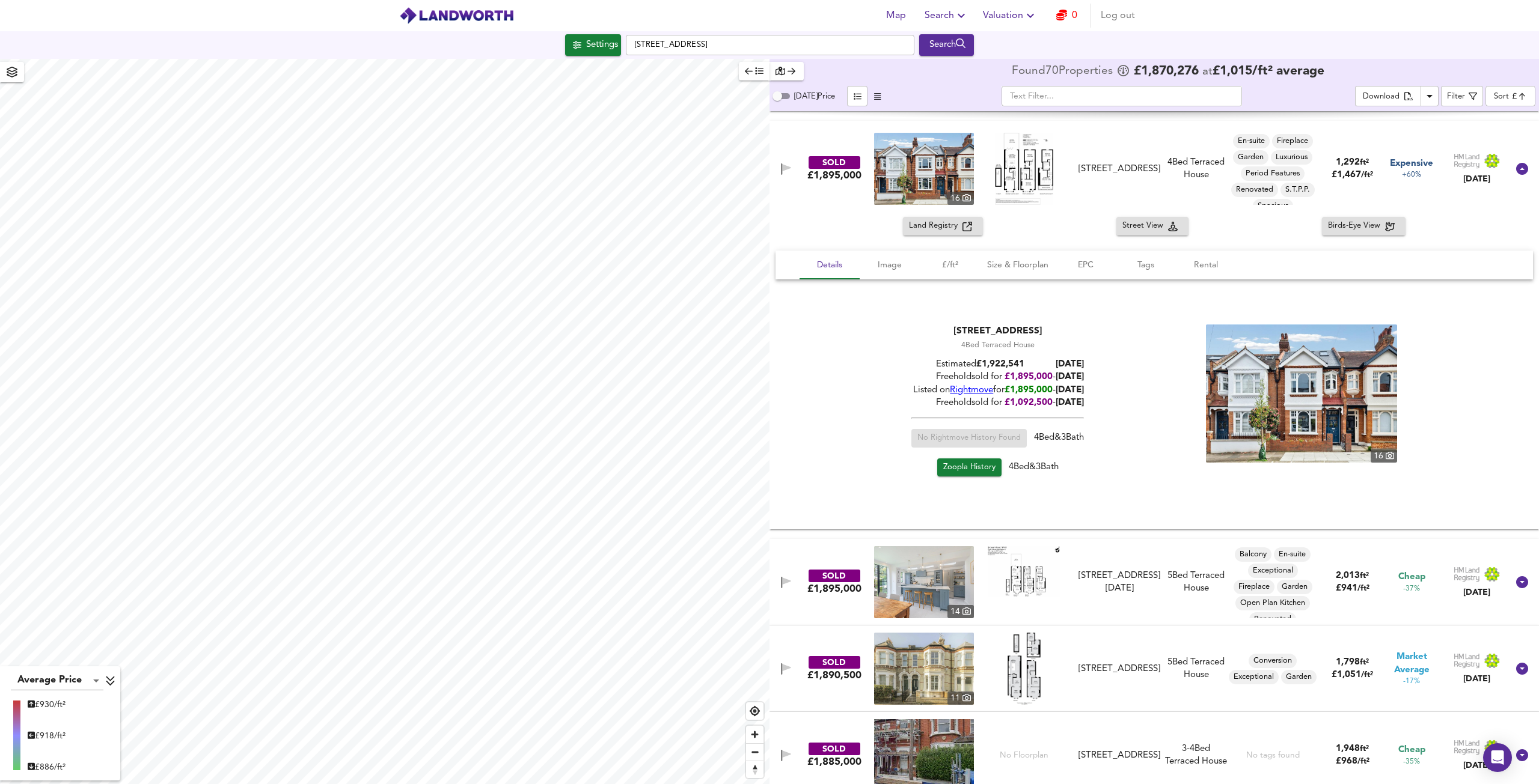
click at [1057, 18] on icon "button" at bounding box center [1061, 15] width 11 height 11
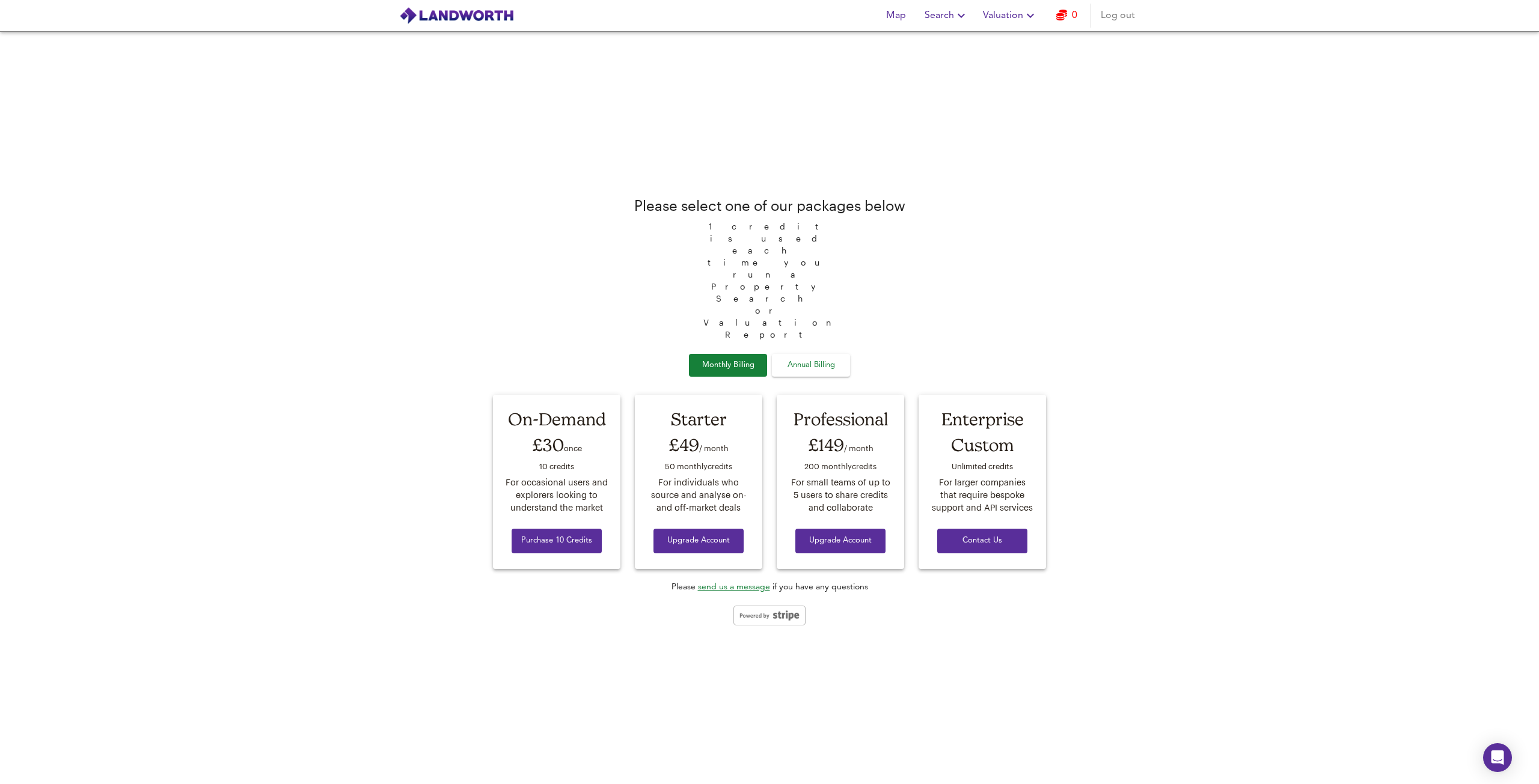
click at [827, 359] on span "Annual Billing" at bounding box center [811, 366] width 60 height 14
click at [741, 359] on span "Monthly Billing" at bounding box center [728, 366] width 60 height 14
click at [795, 359] on span "Annual Billing" at bounding box center [811, 366] width 60 height 14
click at [730, 359] on span "Monthly Billing" at bounding box center [728, 366] width 60 height 14
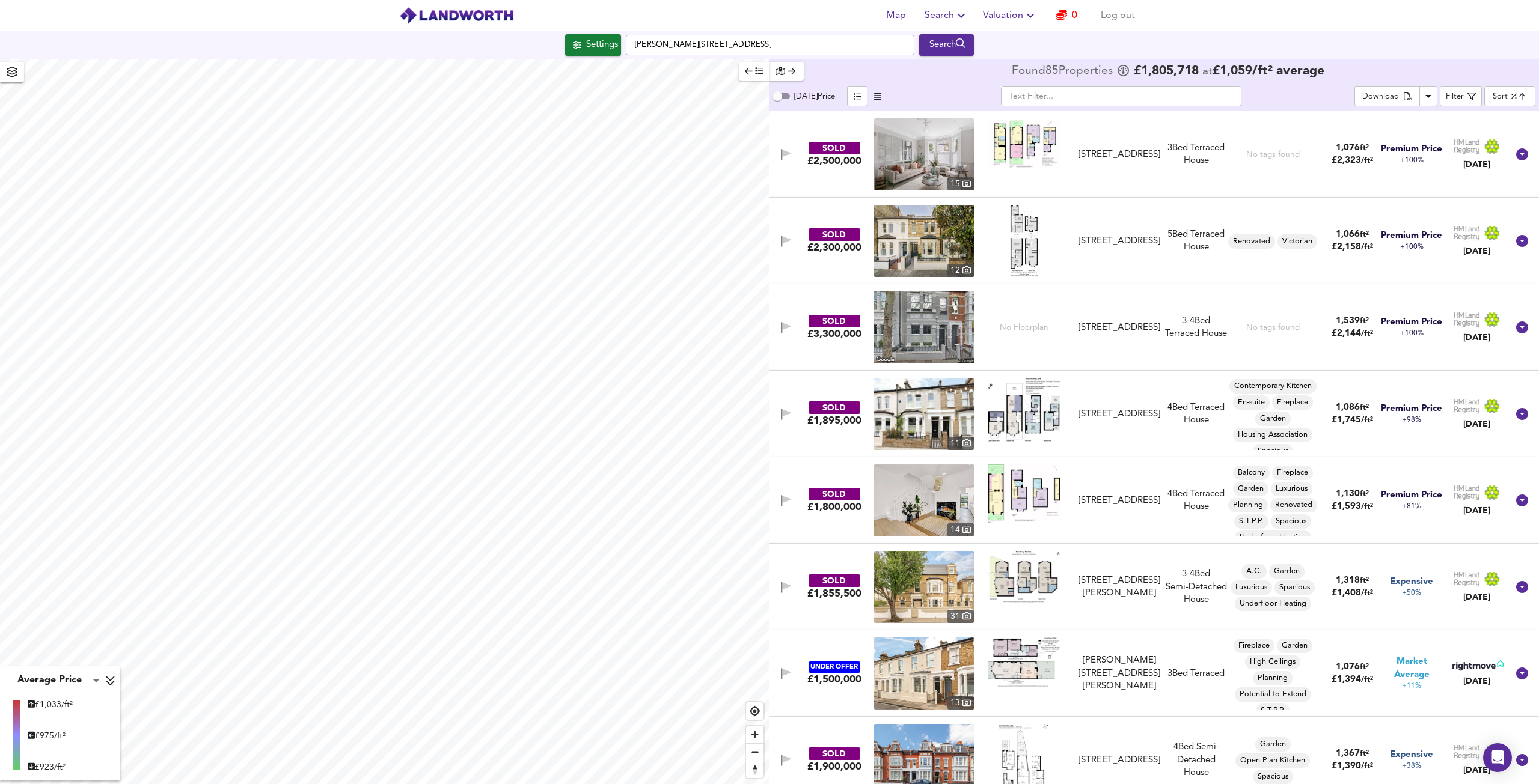
click at [1074, 16] on link "0" at bounding box center [1066, 15] width 21 height 17
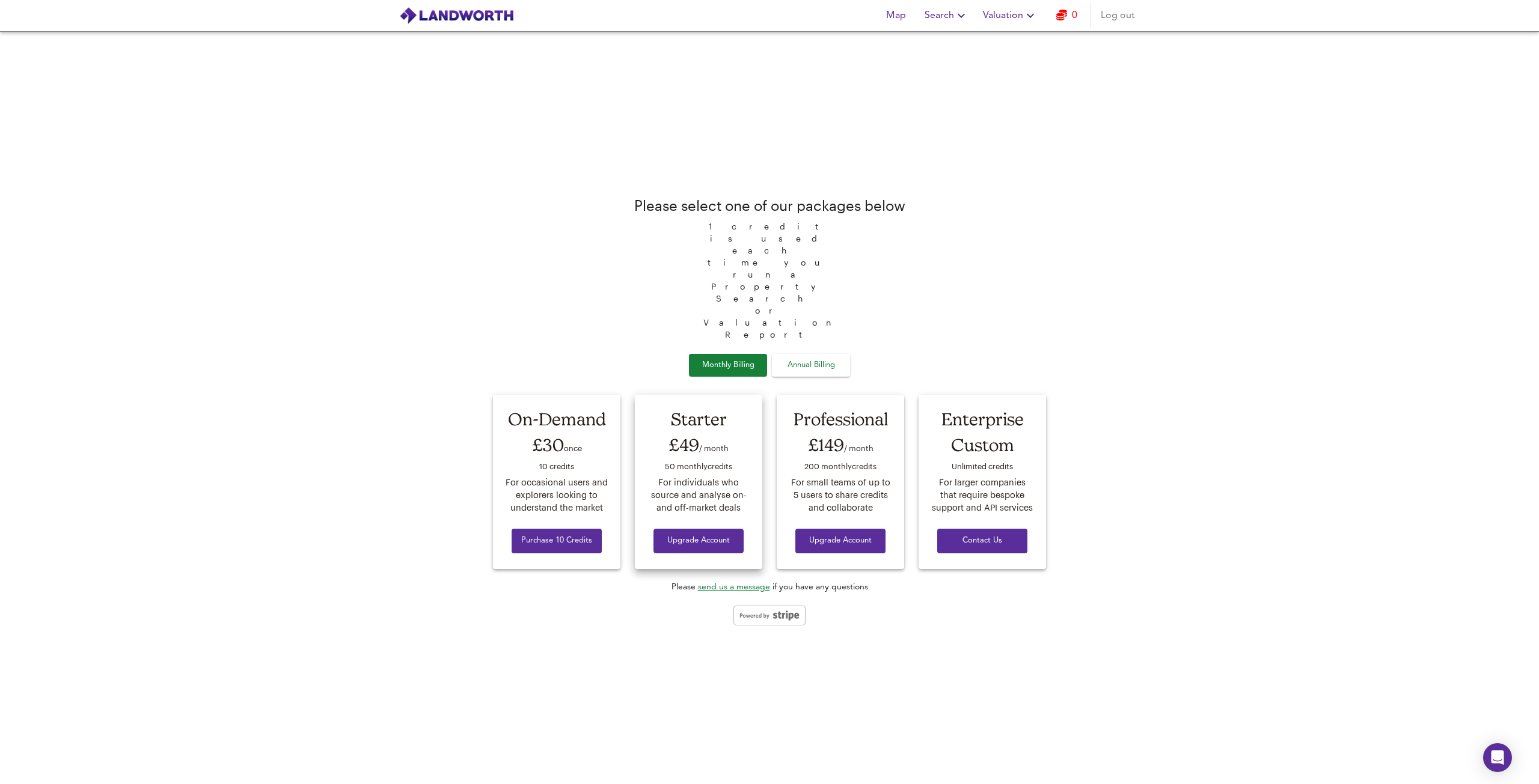
click at [713, 534] on span "Upgrade Account" at bounding box center [698, 541] width 71 height 14
